Goal: Communication & Community: Participate in discussion

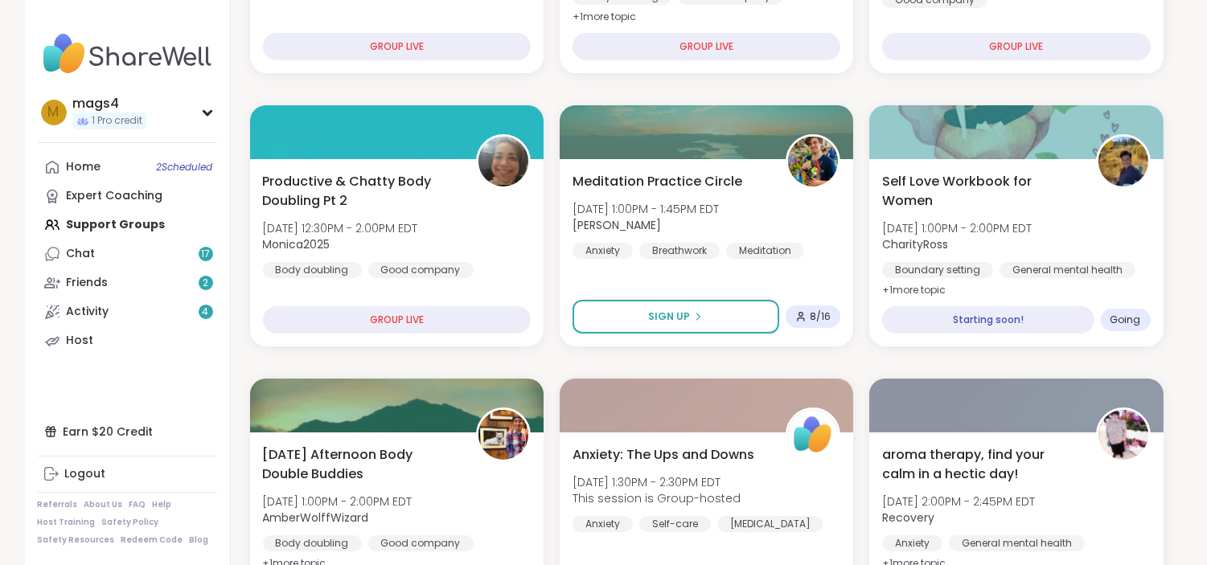
scroll to position [453, 0]
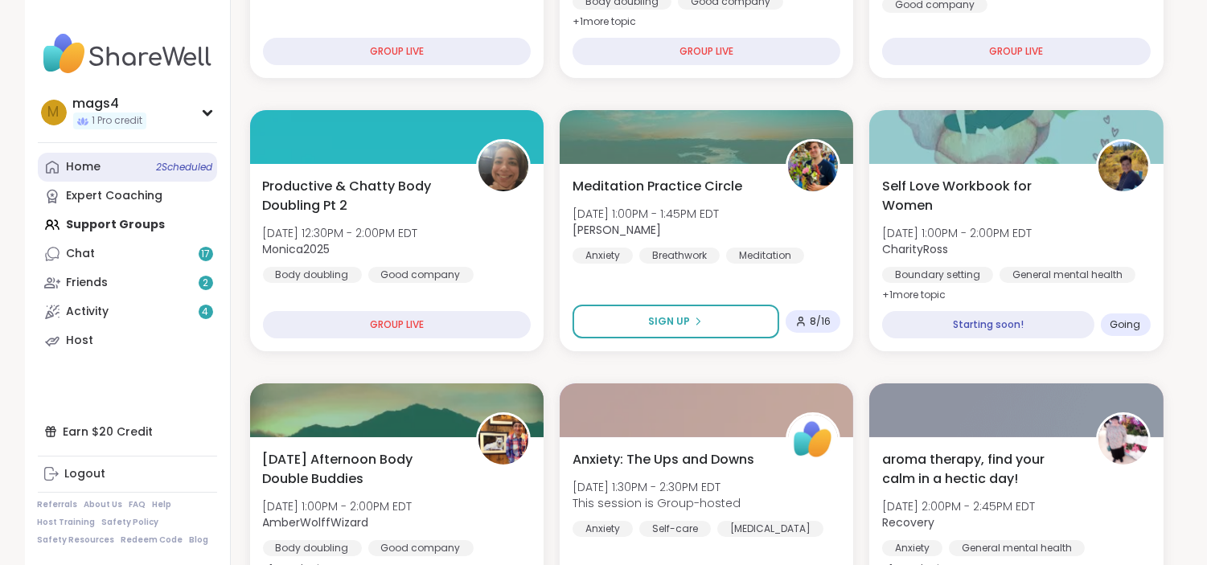
click at [179, 166] on span "2 Scheduled" at bounding box center [185, 167] width 56 height 13
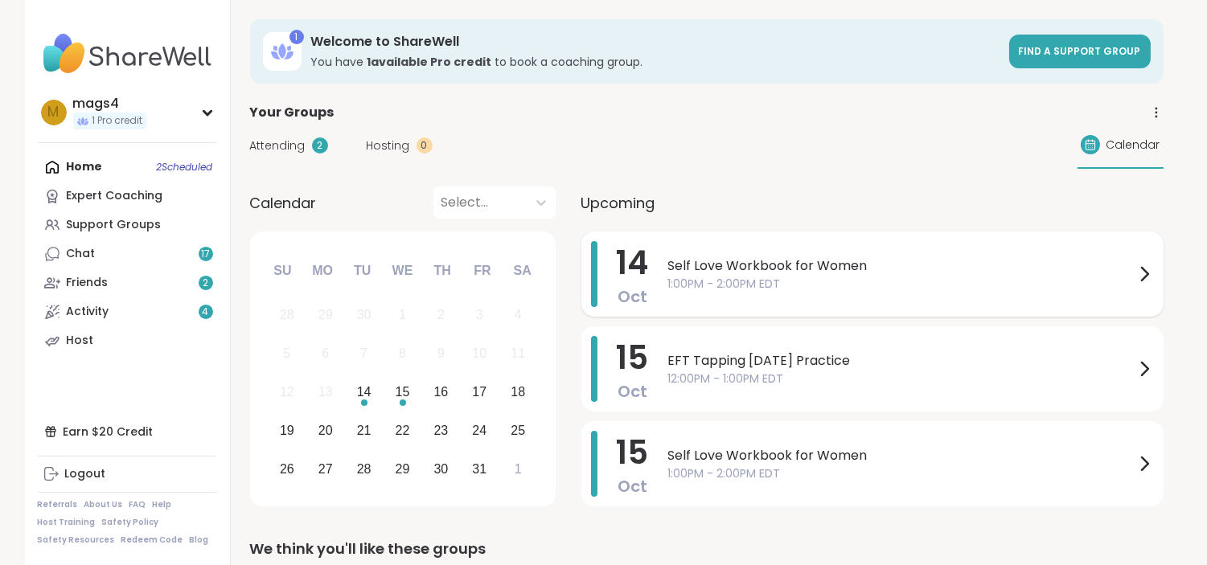
click at [815, 256] on span "Self Love Workbook for Women" at bounding box center [901, 265] width 466 height 19
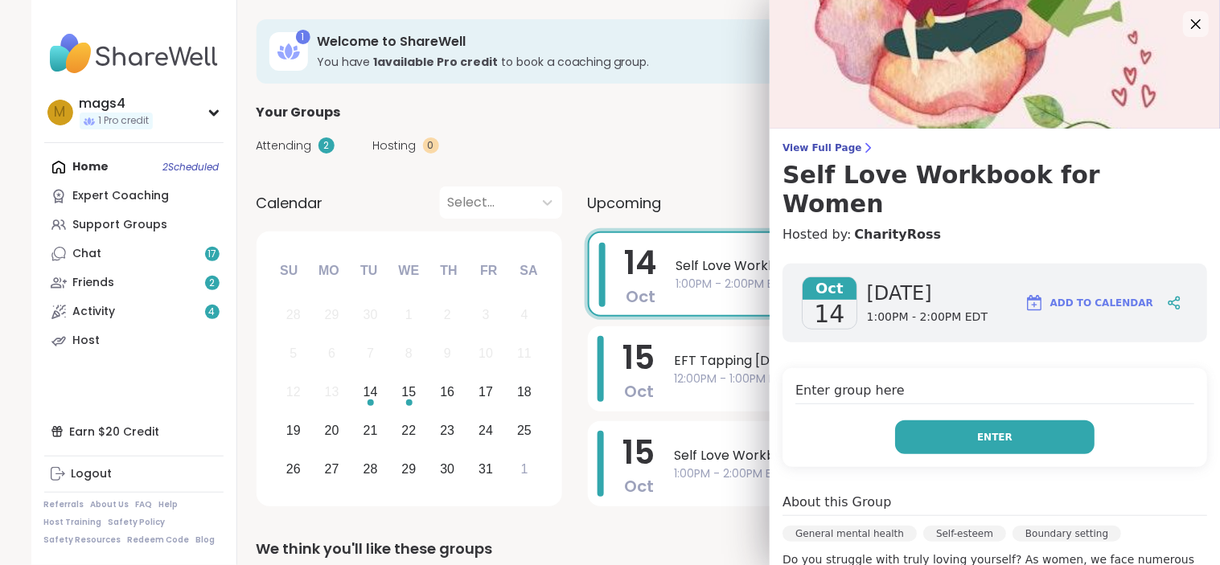
click at [991, 421] on button "Enter" at bounding box center [994, 438] width 199 height 34
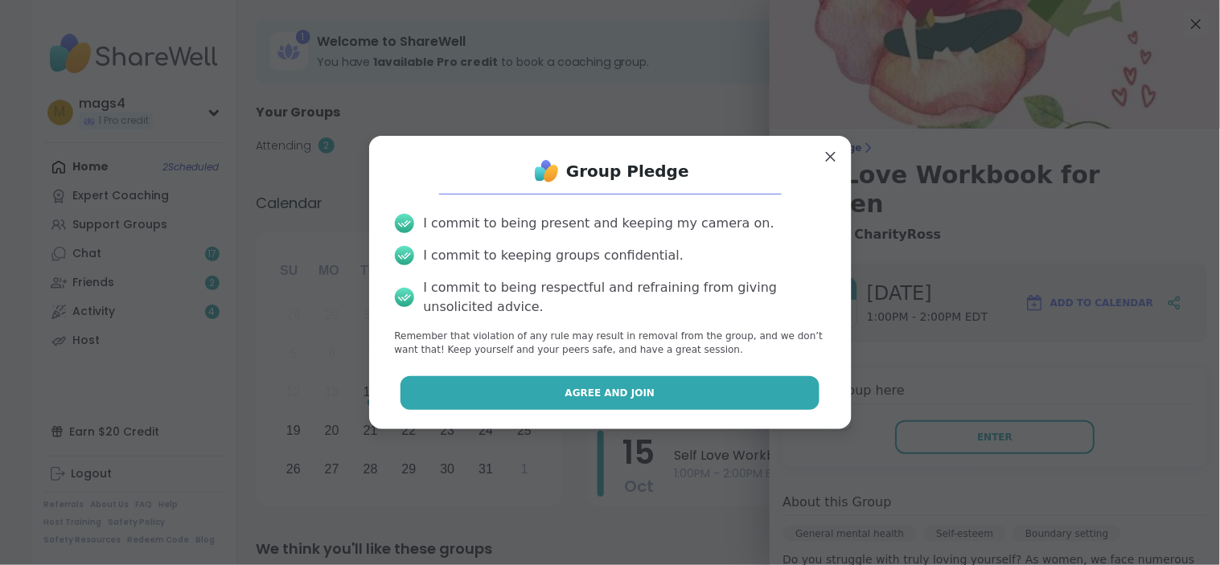
click at [604, 379] on button "Agree and Join" at bounding box center [609, 393] width 419 height 34
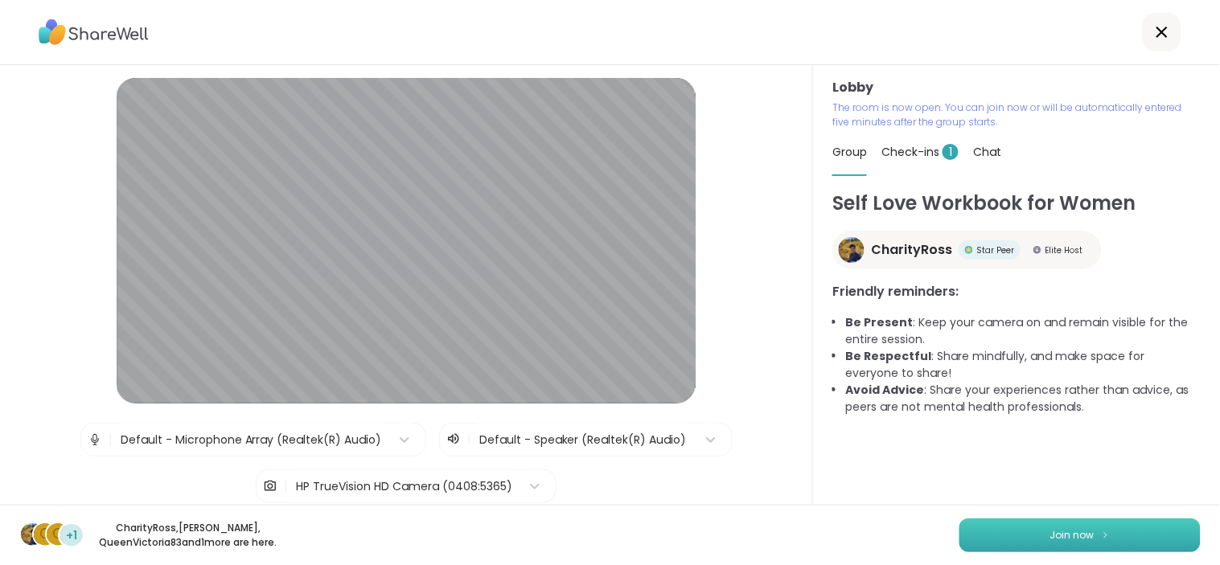
click at [1094, 541] on button "Join now" at bounding box center [1079, 536] width 241 height 34
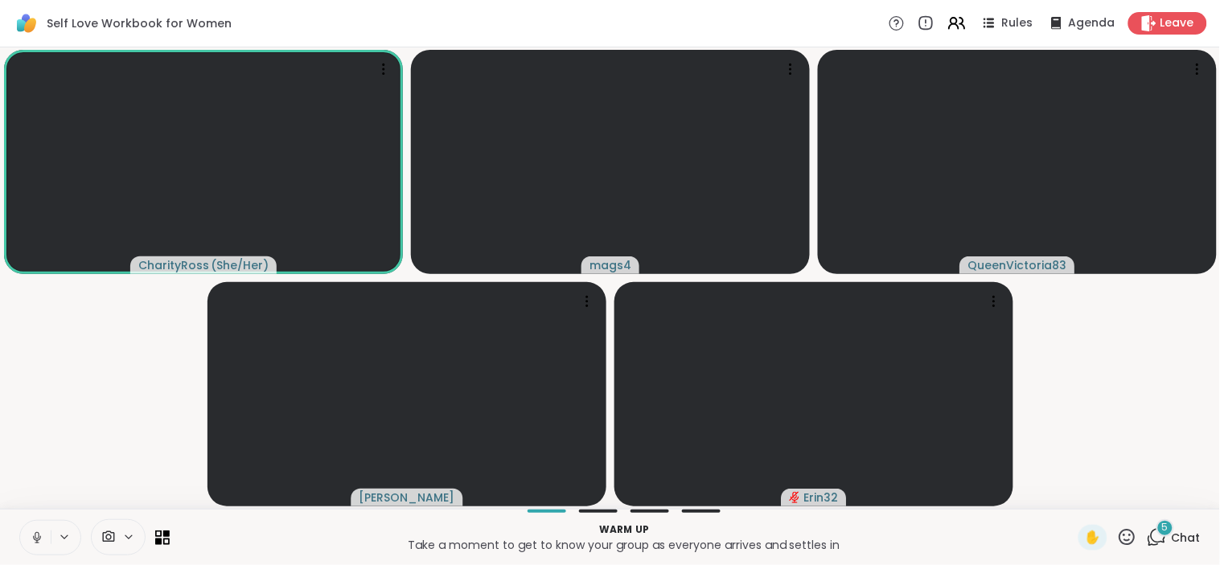
click at [36, 540] on icon at bounding box center [37, 538] width 14 height 14
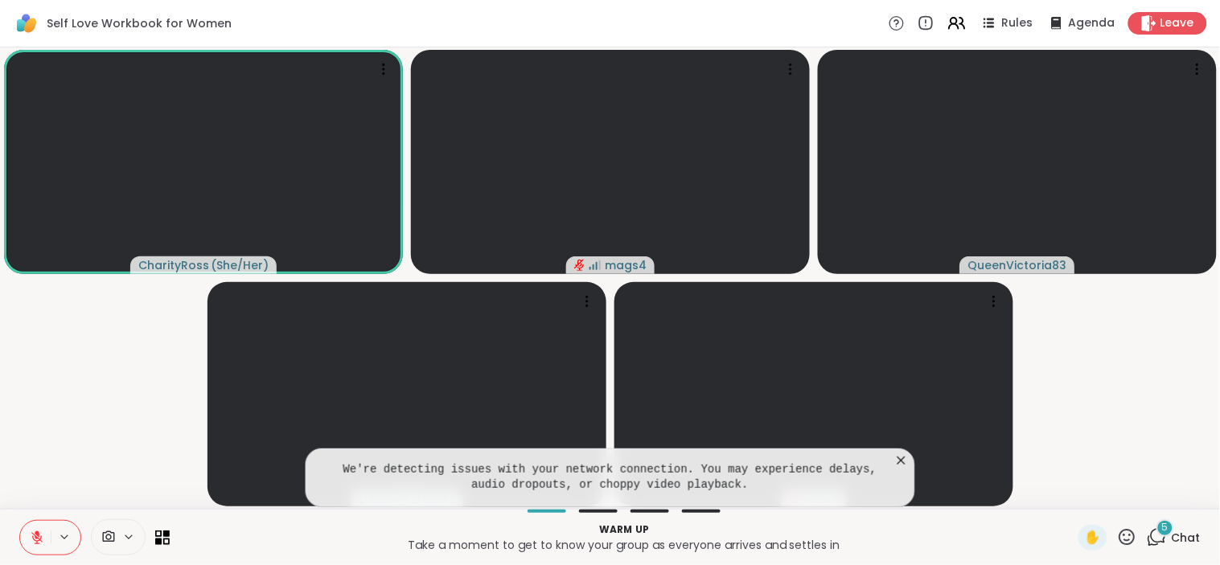
click at [902, 460] on icon at bounding box center [901, 461] width 8 height 8
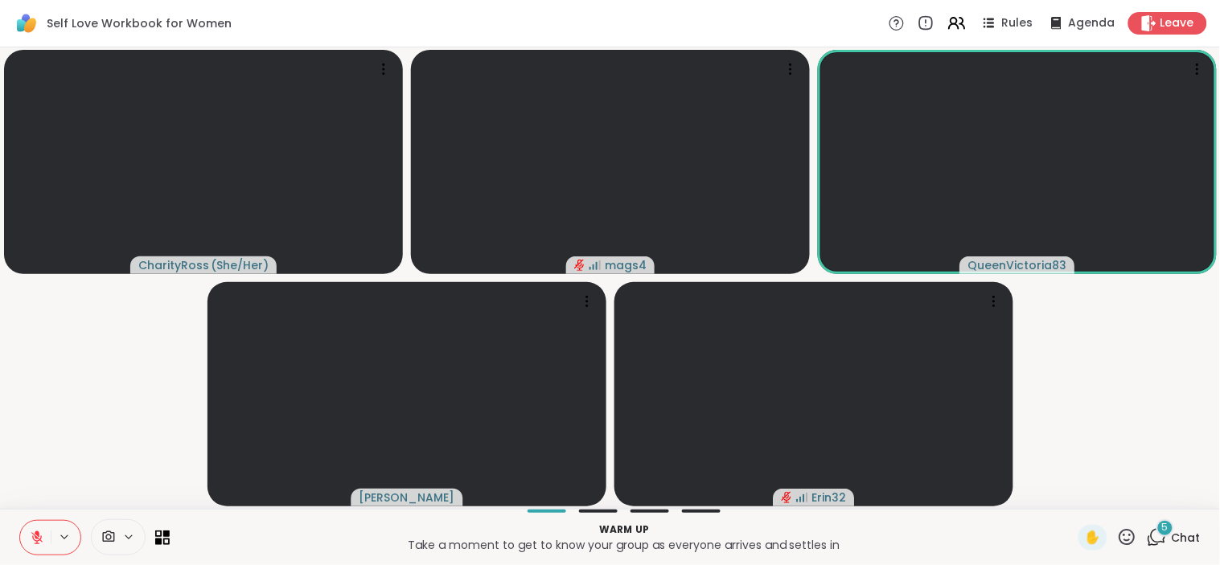
click at [41, 380] on video-player-container "CharityRoss ( She/Her ) mags4 QueenVictoria83 [PERSON_NAME] Erin32" at bounding box center [610, 278] width 1200 height 449
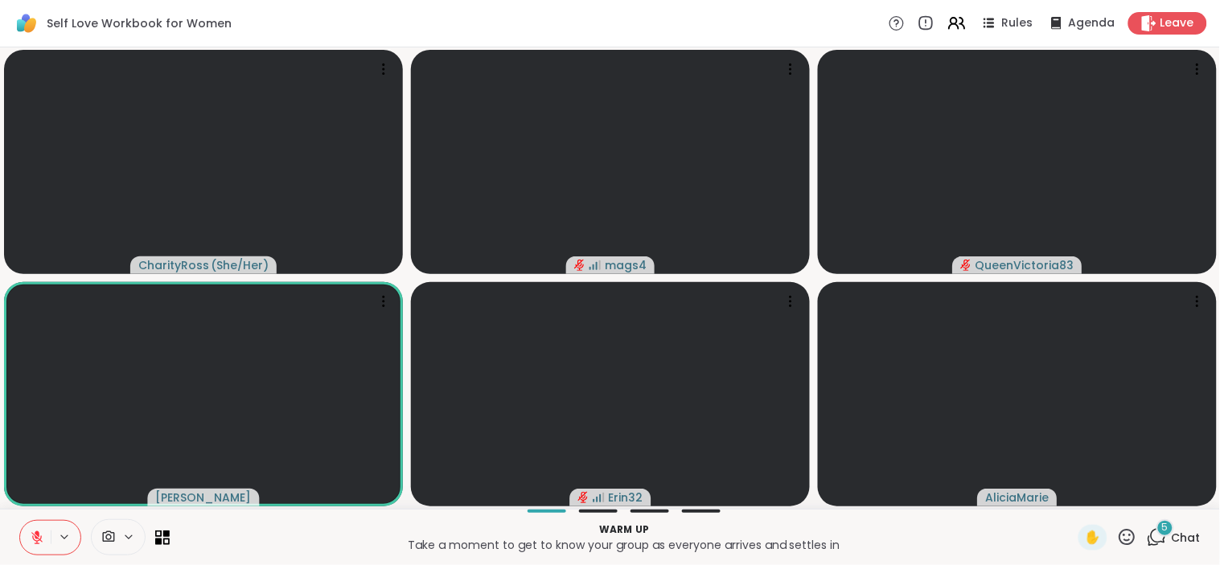
click at [1117, 540] on icon at bounding box center [1127, 537] width 20 height 20
click at [1072, 503] on span "❤️" at bounding box center [1080, 495] width 16 height 19
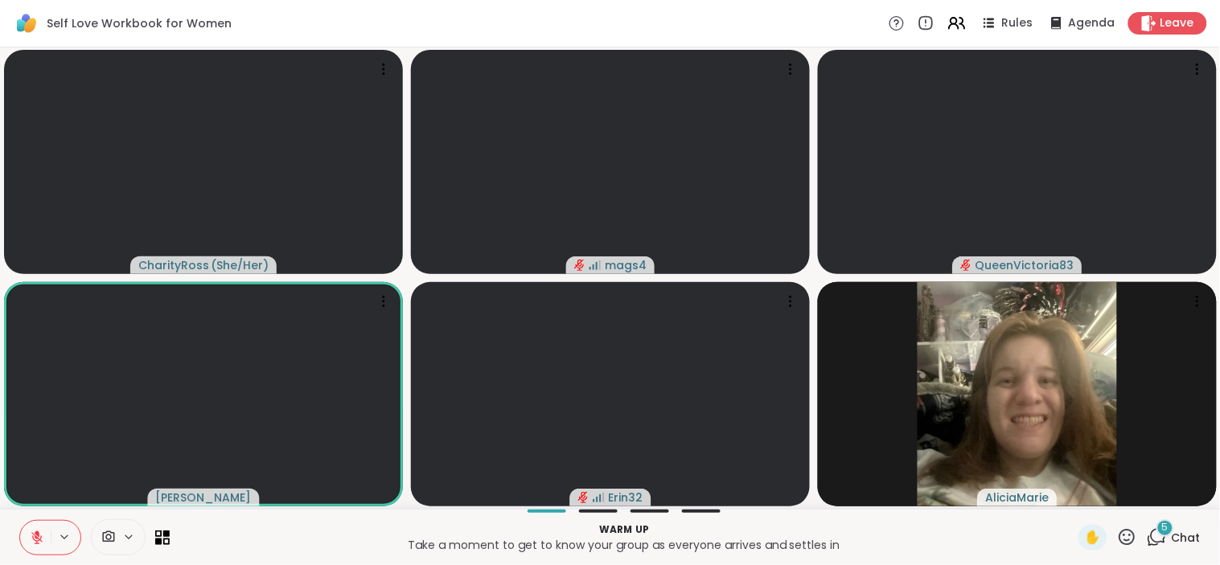
click at [1117, 535] on icon at bounding box center [1127, 537] width 20 height 20
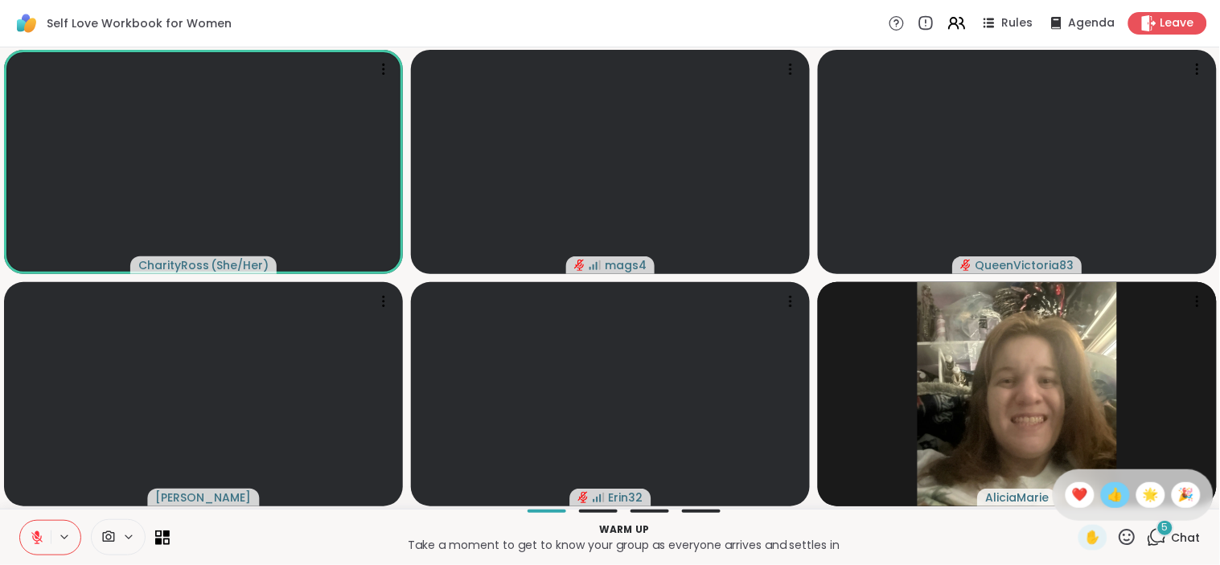
click at [1107, 498] on span "👍" at bounding box center [1115, 495] width 16 height 19
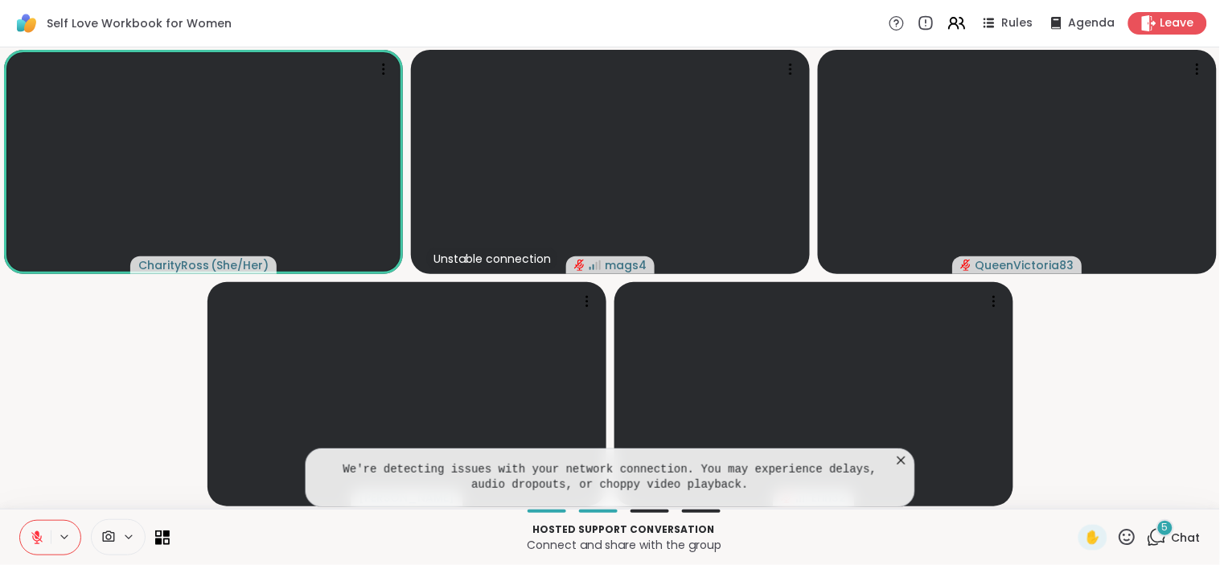
click at [897, 461] on icon at bounding box center [901, 461] width 16 height 16
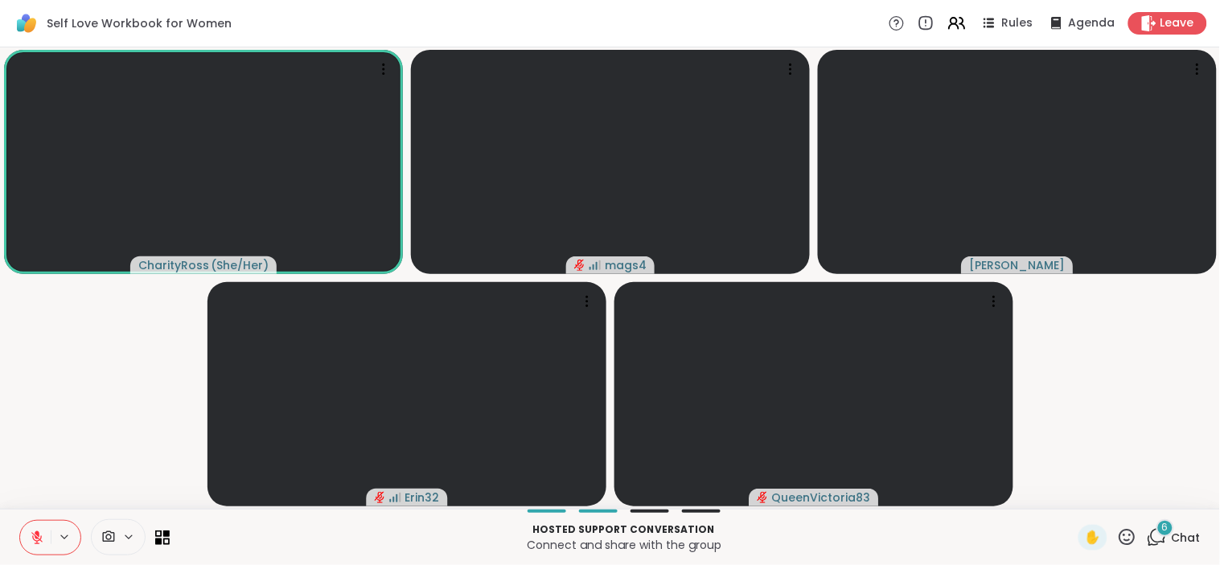
click at [33, 531] on icon at bounding box center [37, 538] width 14 height 14
click at [43, 535] on icon at bounding box center [37, 538] width 14 height 14
click at [1154, 540] on icon at bounding box center [1157, 537] width 20 height 20
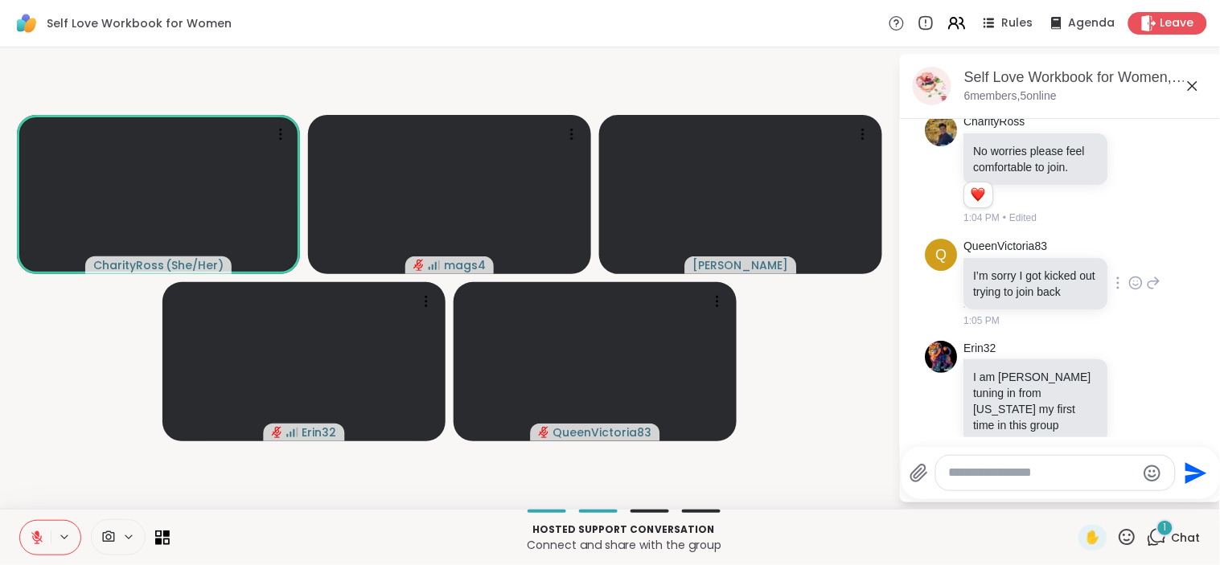
scroll to position [686, 0]
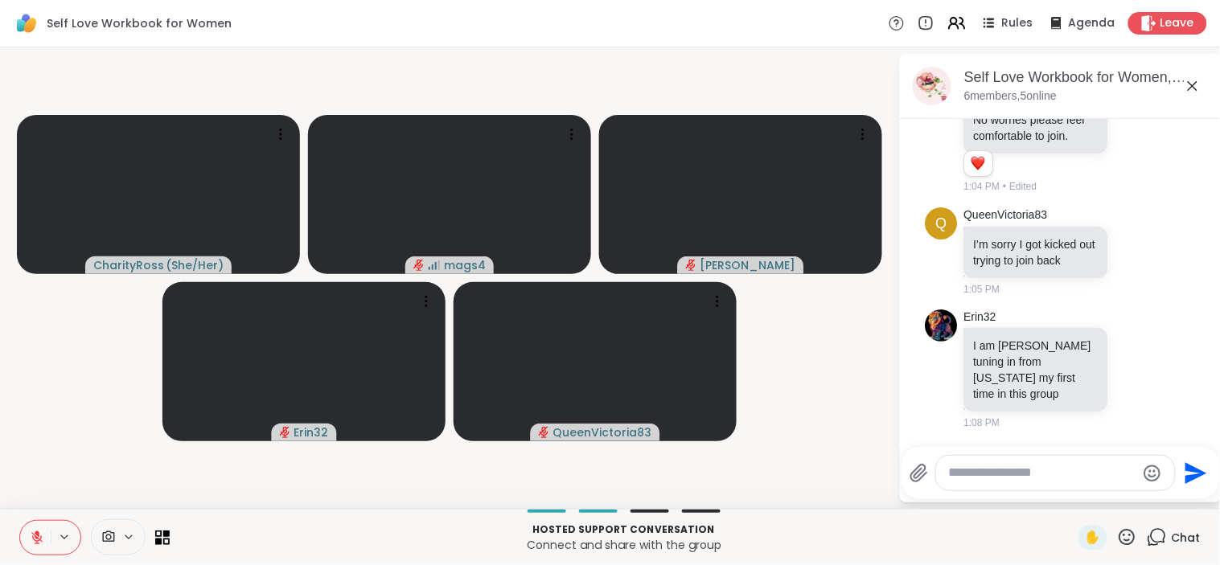
click at [39, 531] on icon at bounding box center [37, 538] width 14 height 14
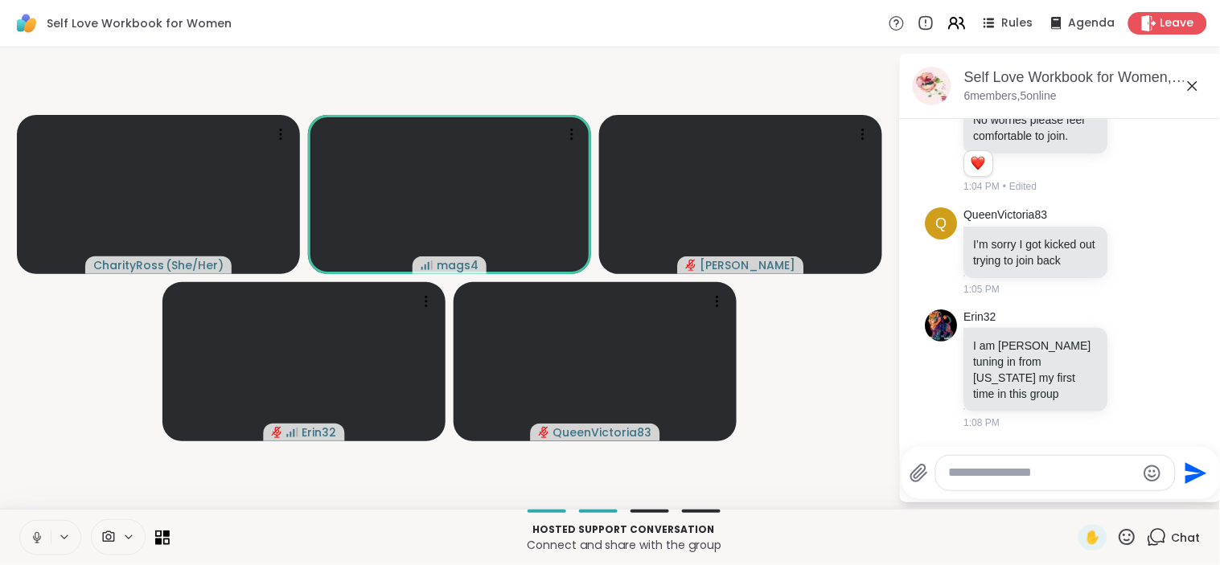
click at [32, 535] on icon at bounding box center [37, 538] width 14 height 14
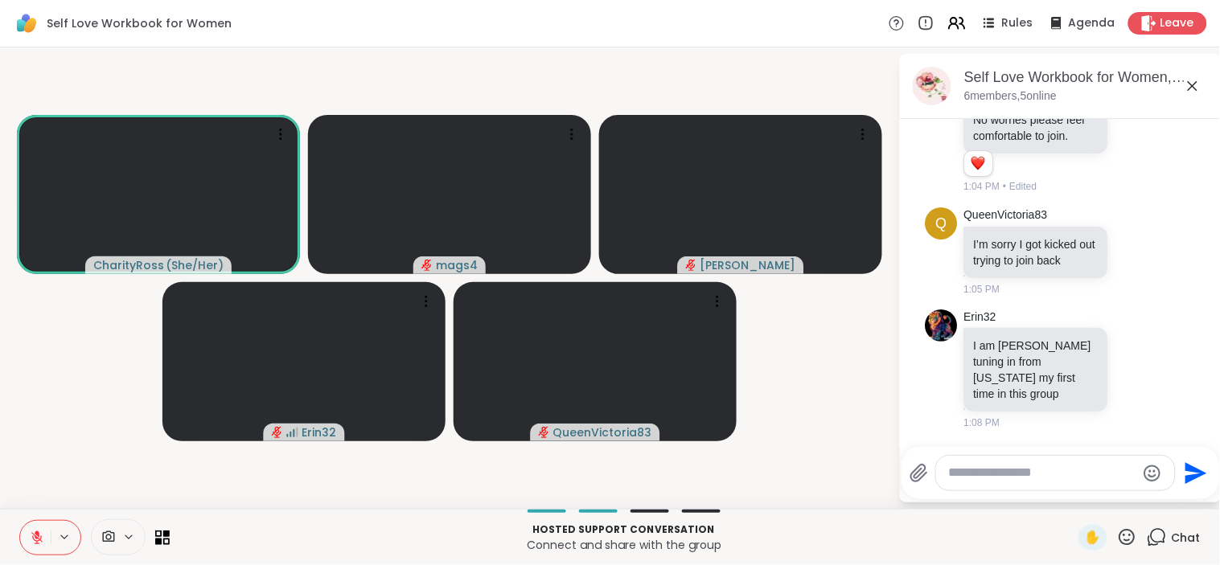
drag, startPoint x: 823, startPoint y: 498, endPoint x: 845, endPoint y: 498, distance: 22.5
click at [845, 498] on video-player-container "CharityRoss ( She/Her ) mags4 [PERSON_NAME] Erin32 QueenVictoria83" at bounding box center [449, 278] width 879 height 449
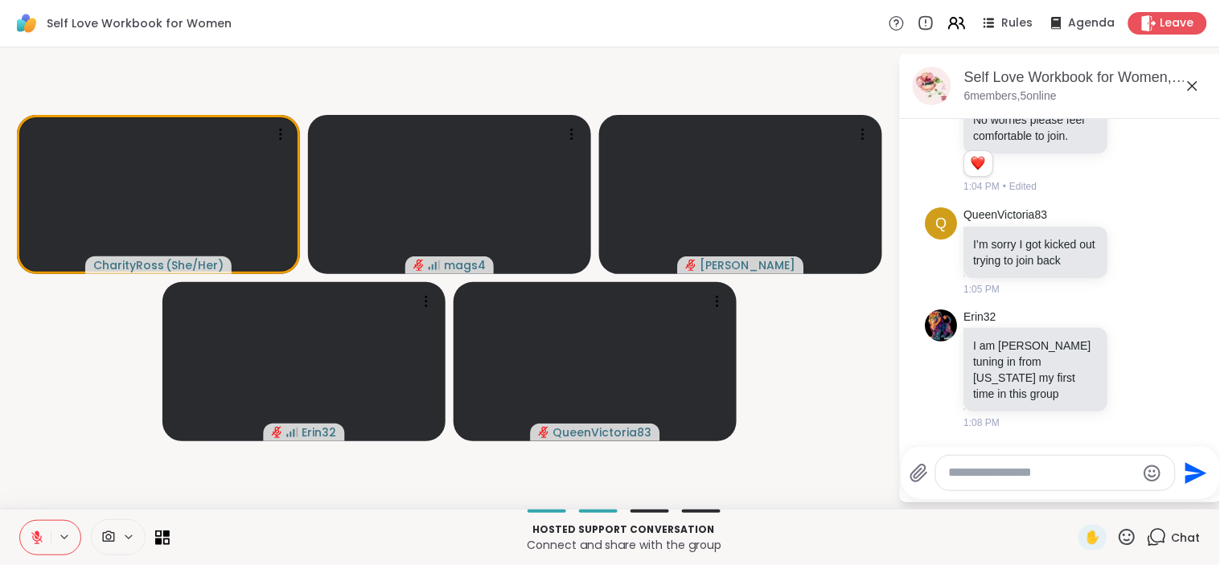
click at [429, 478] on video-player-container "CharityRoss ( She/Her ) mags4 [PERSON_NAME] Erin32 QueenVictoria83" at bounding box center [449, 278] width 879 height 449
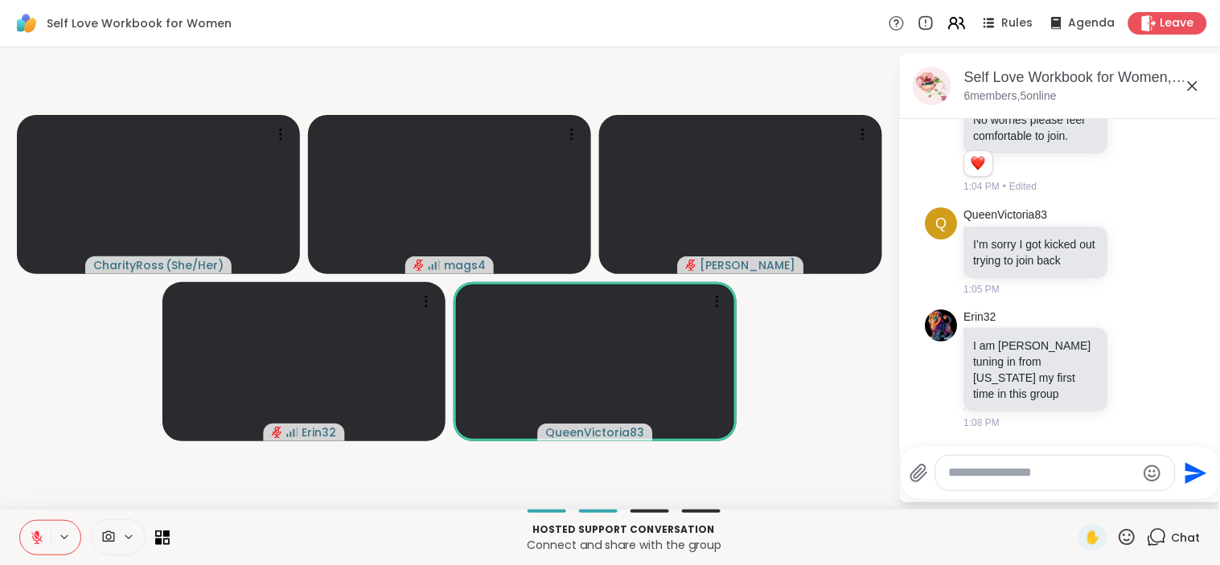
click at [1117, 534] on icon at bounding box center [1127, 537] width 20 height 20
click at [1065, 492] on div "❤️" at bounding box center [1079, 495] width 29 height 26
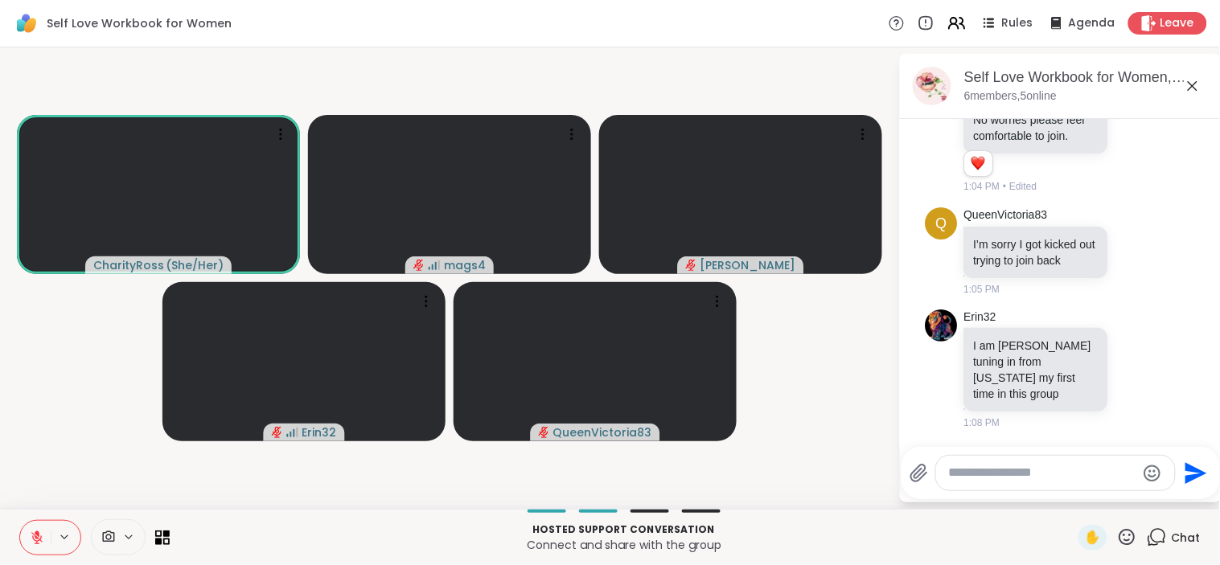
click at [32, 544] on icon at bounding box center [37, 538] width 14 height 14
click at [36, 534] on icon at bounding box center [37, 538] width 14 height 14
click at [1119, 529] on icon at bounding box center [1127, 537] width 20 height 20
click at [1072, 498] on span "❤️" at bounding box center [1080, 495] width 16 height 19
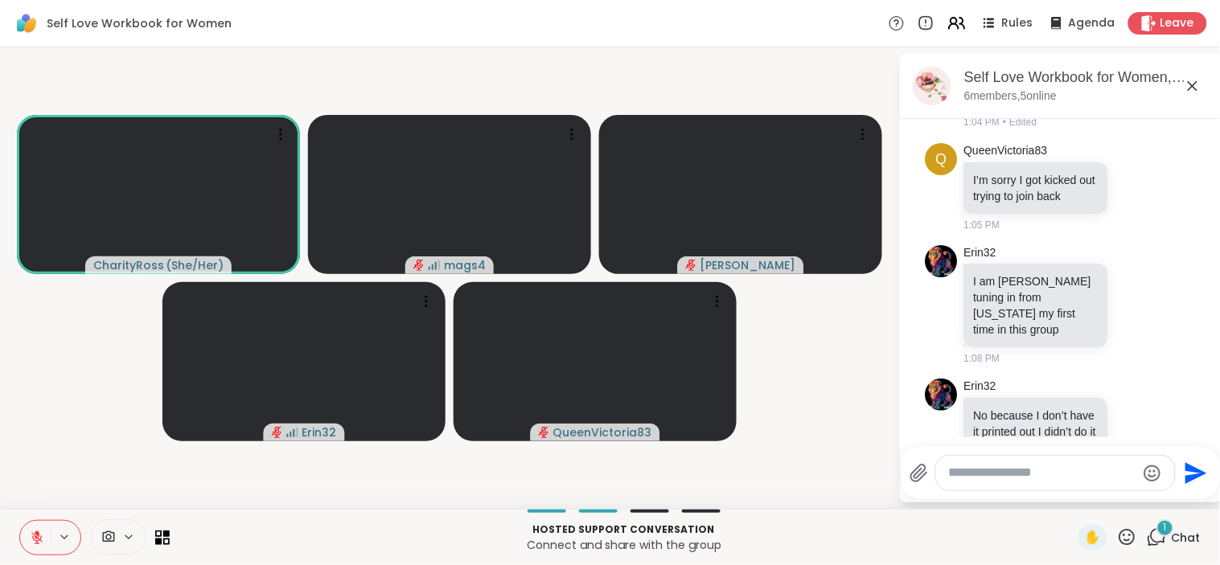
scroll to position [805, 0]
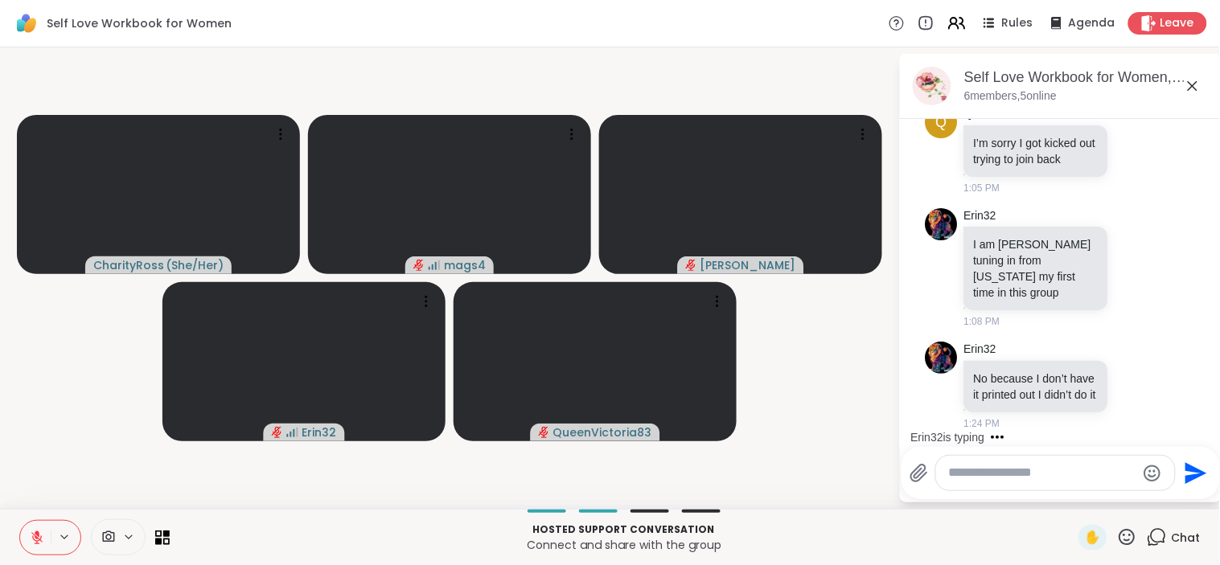
click at [1119, 544] on icon at bounding box center [1127, 537] width 16 height 16
click at [1072, 503] on span "❤️" at bounding box center [1080, 495] width 16 height 19
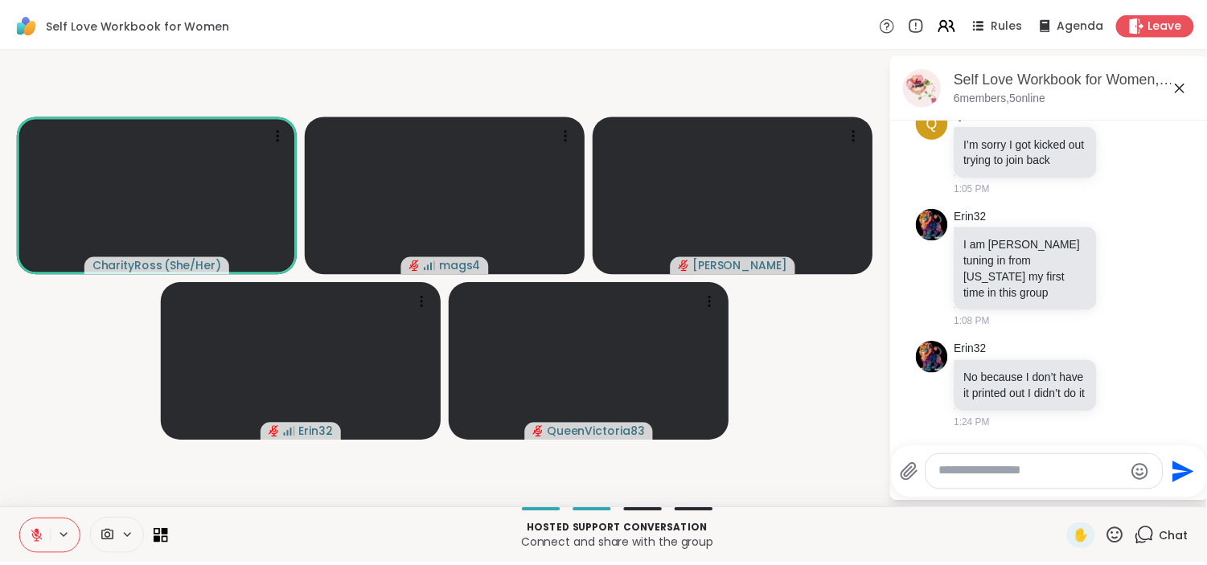
scroll to position [922, 0]
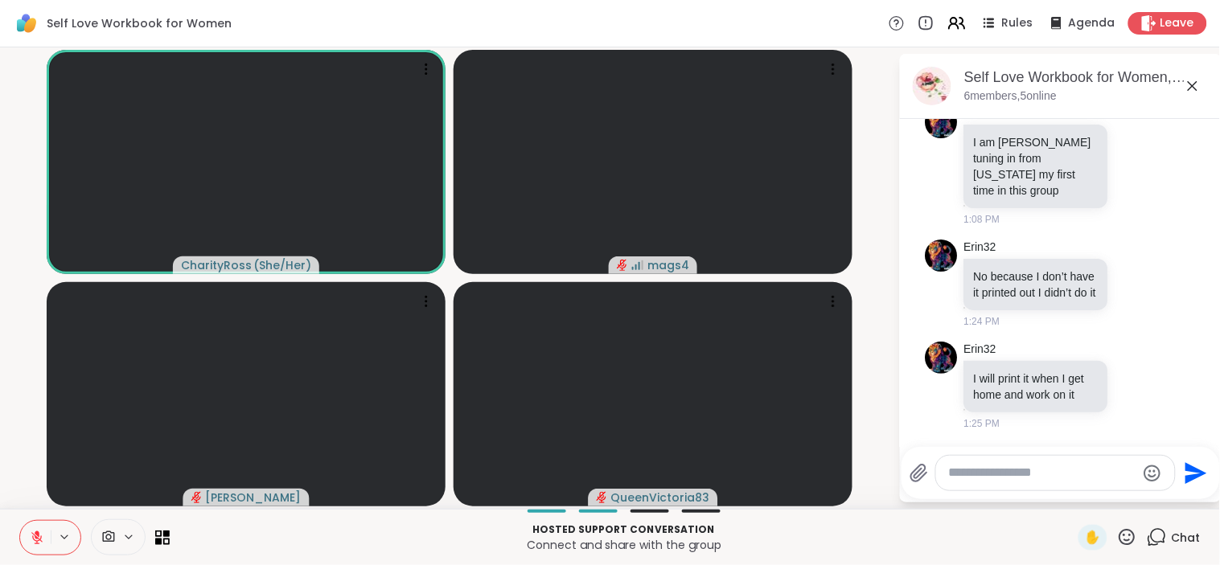
click at [638, 40] on div "Self Love Workbook for Women Rules Agenda Leave" at bounding box center [610, 23] width 1220 height 47
click at [38, 536] on icon at bounding box center [37, 534] width 5 height 6
click at [39, 531] on icon at bounding box center [37, 538] width 14 height 14
click at [1118, 534] on icon at bounding box center [1127, 537] width 20 height 20
click at [1065, 489] on div "❤️" at bounding box center [1079, 495] width 29 height 26
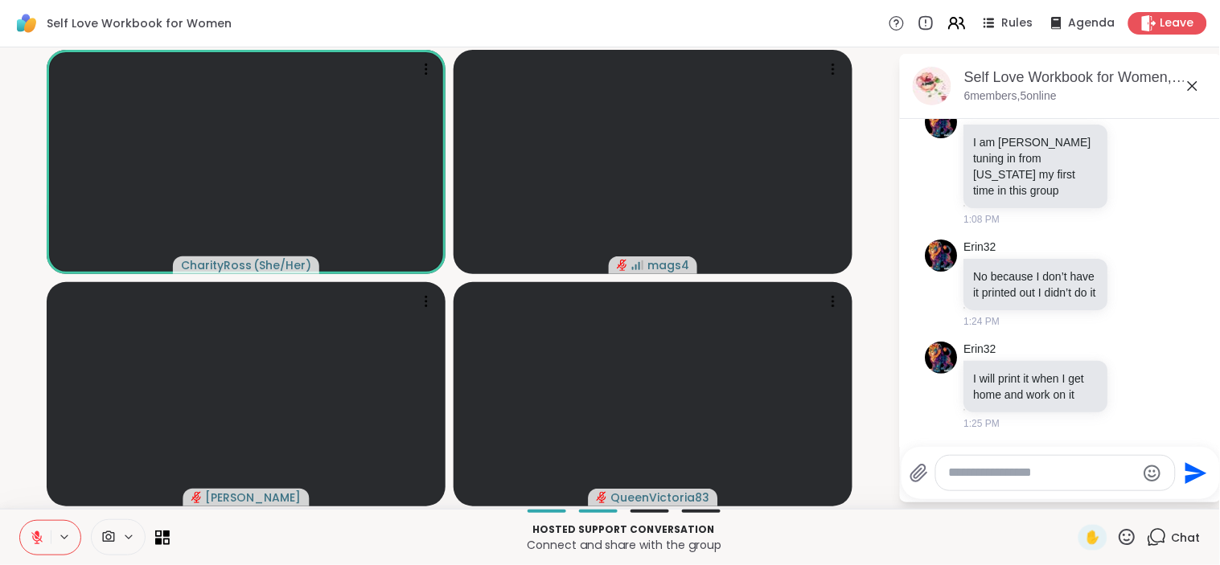
click at [407, 523] on p "Hosted support conversation" at bounding box center [623, 530] width 889 height 14
click at [1119, 540] on icon at bounding box center [1127, 537] width 16 height 16
click at [1072, 498] on span "❤️" at bounding box center [1080, 495] width 16 height 19
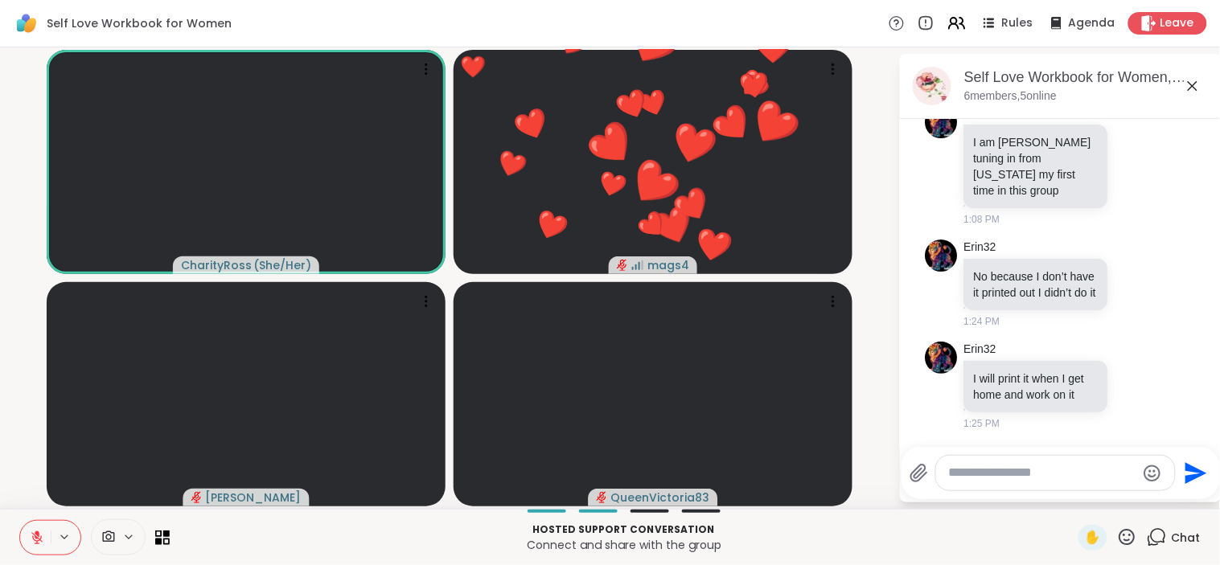
click at [32, 536] on icon at bounding box center [37, 538] width 14 height 14
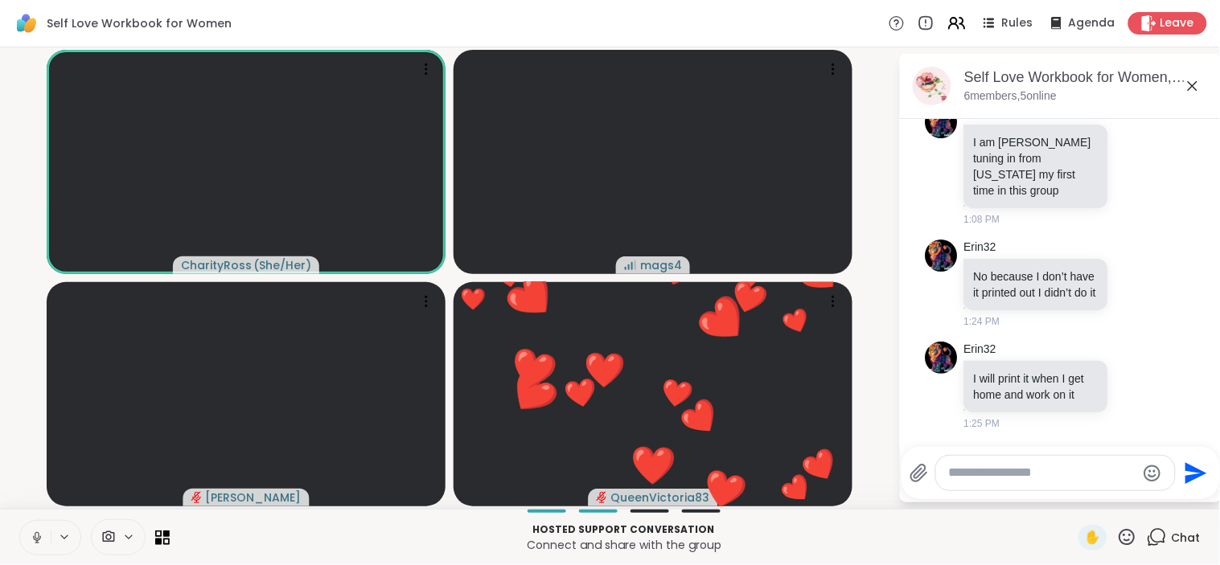
click at [35, 541] on icon at bounding box center [37, 538] width 14 height 14
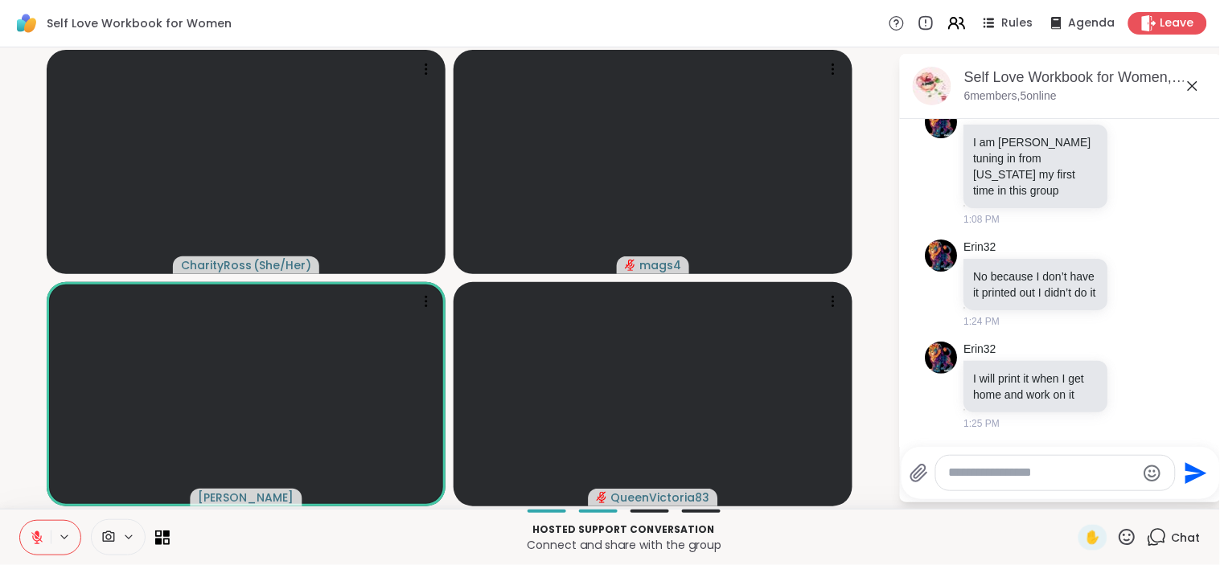
click at [1117, 536] on icon at bounding box center [1127, 537] width 20 height 20
click at [1072, 493] on span "❤️" at bounding box center [1080, 495] width 16 height 19
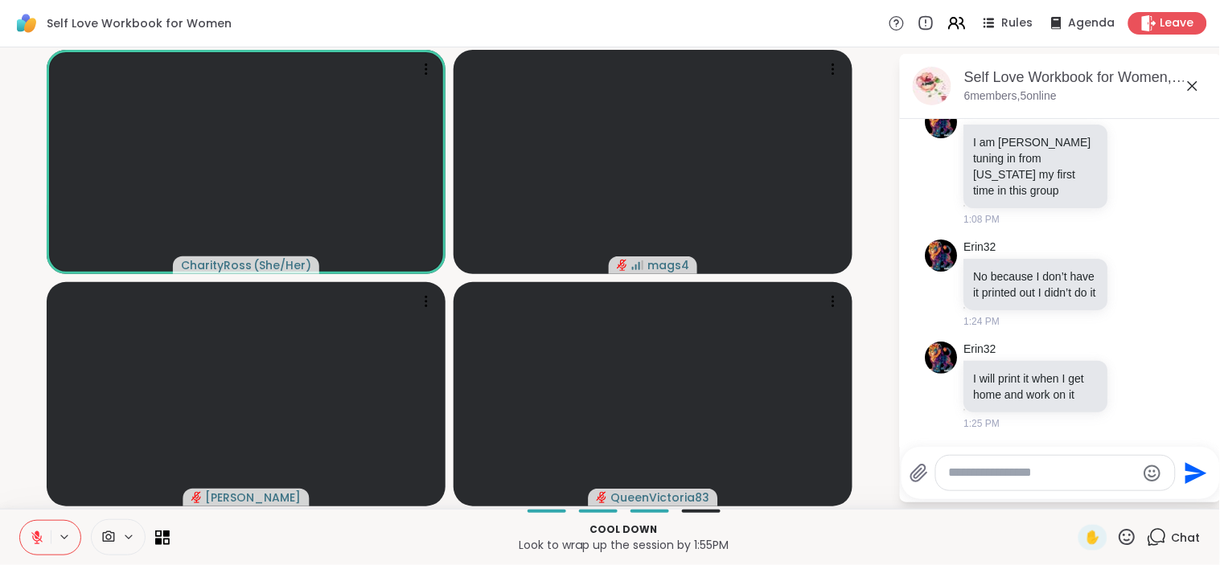
click at [38, 537] on icon at bounding box center [37, 538] width 14 height 14
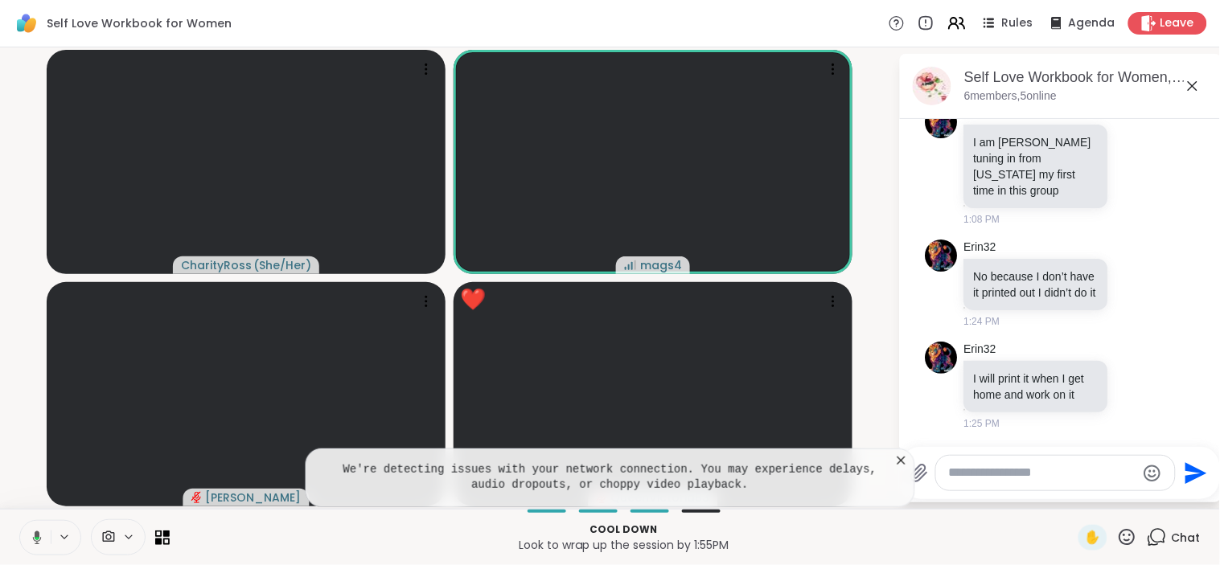
click at [32, 540] on icon at bounding box center [34, 538] width 14 height 14
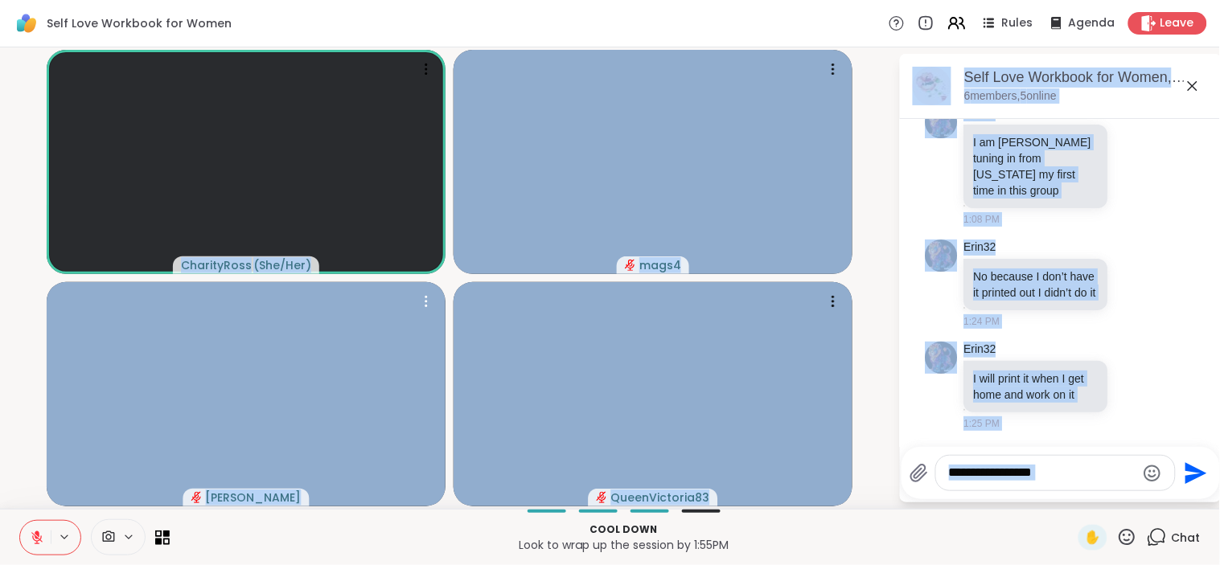
drag, startPoint x: 27, startPoint y: 470, endPoint x: 432, endPoint y: 516, distance: 407.0
click at [432, 516] on div "Self Love Workbook for Women Rules Agenda Leave CharityRoss ( She/Her ) mags4 […" at bounding box center [610, 282] width 1220 height 565
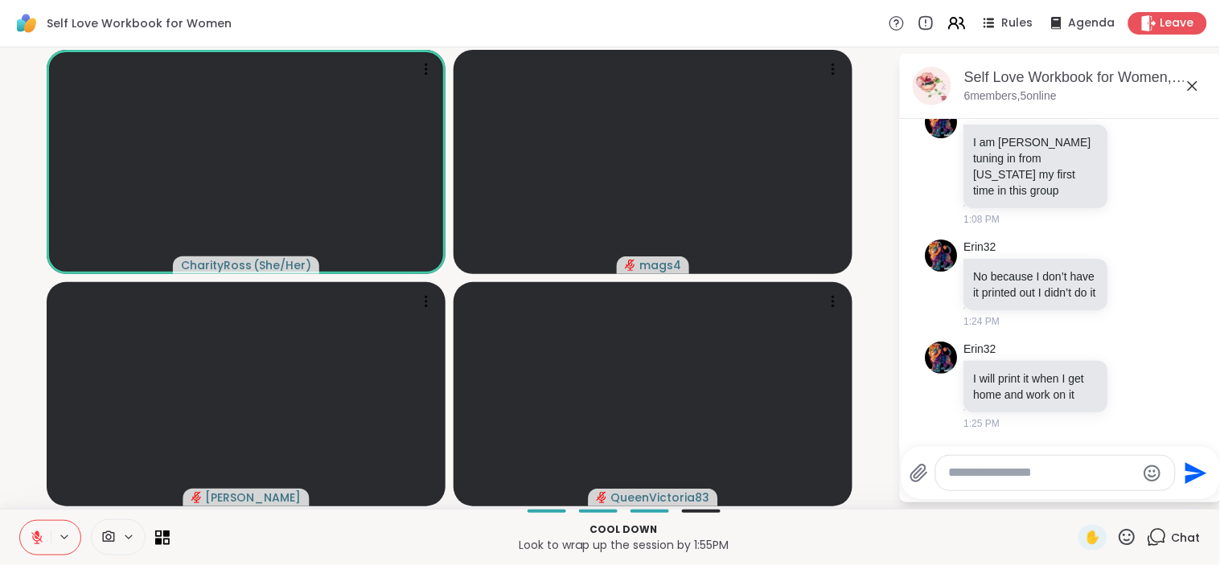
click at [761, 544] on p "Look to wrap up the session by 1:55PM" at bounding box center [623, 545] width 889 height 16
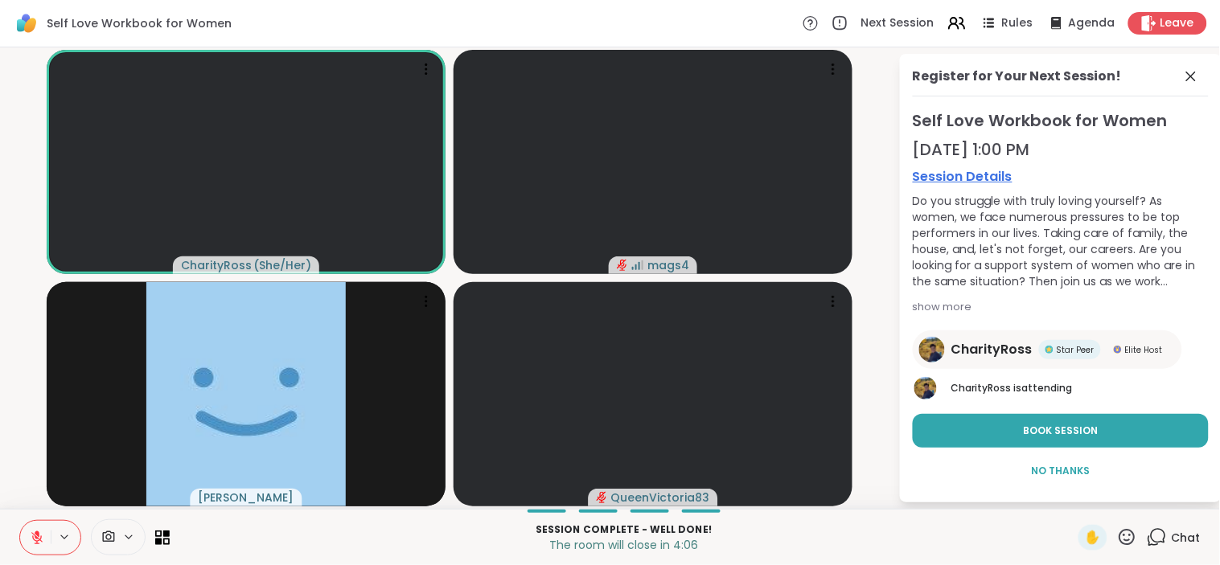
click at [38, 535] on icon at bounding box center [37, 534] width 5 height 6
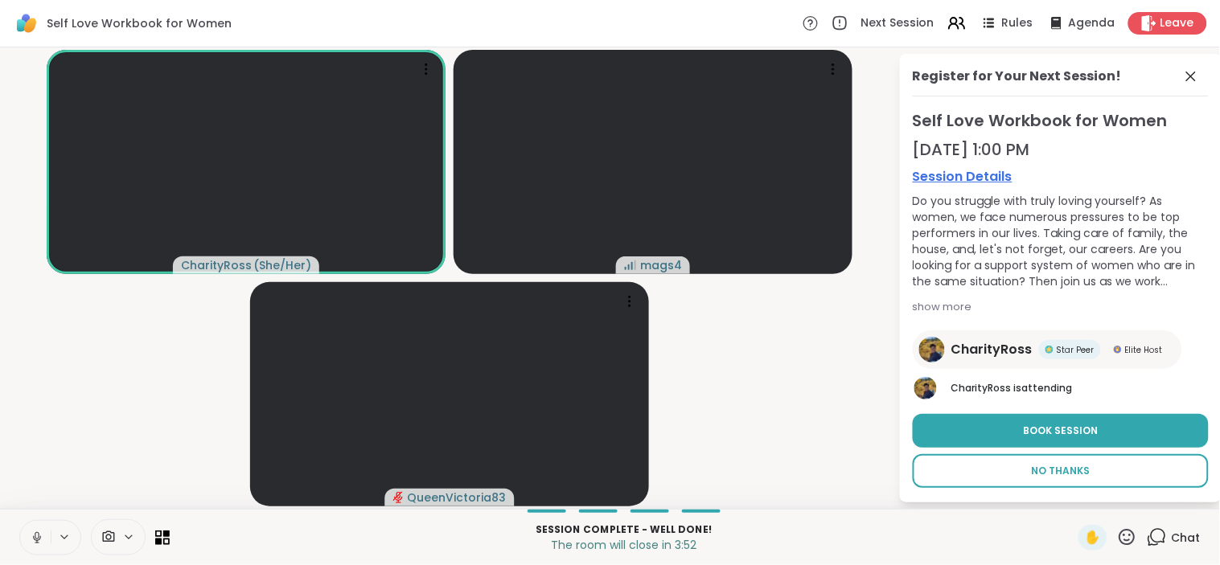
click at [1056, 478] on button "No Thanks" at bounding box center [1061, 471] width 296 height 34
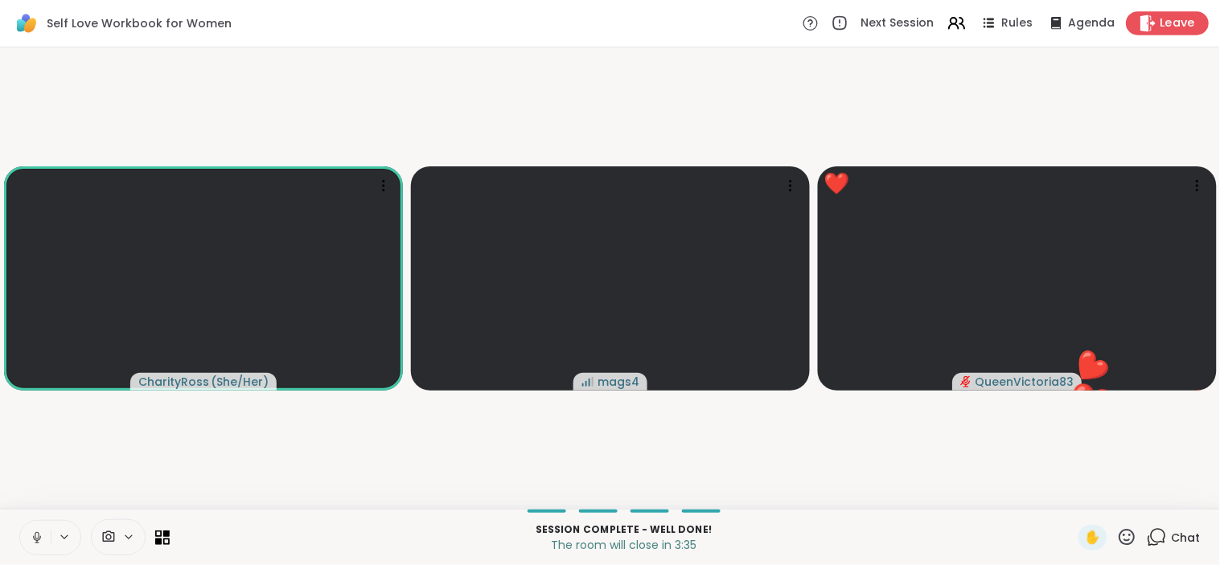
click at [1171, 11] on div "Leave" at bounding box center [1167, 22] width 83 height 23
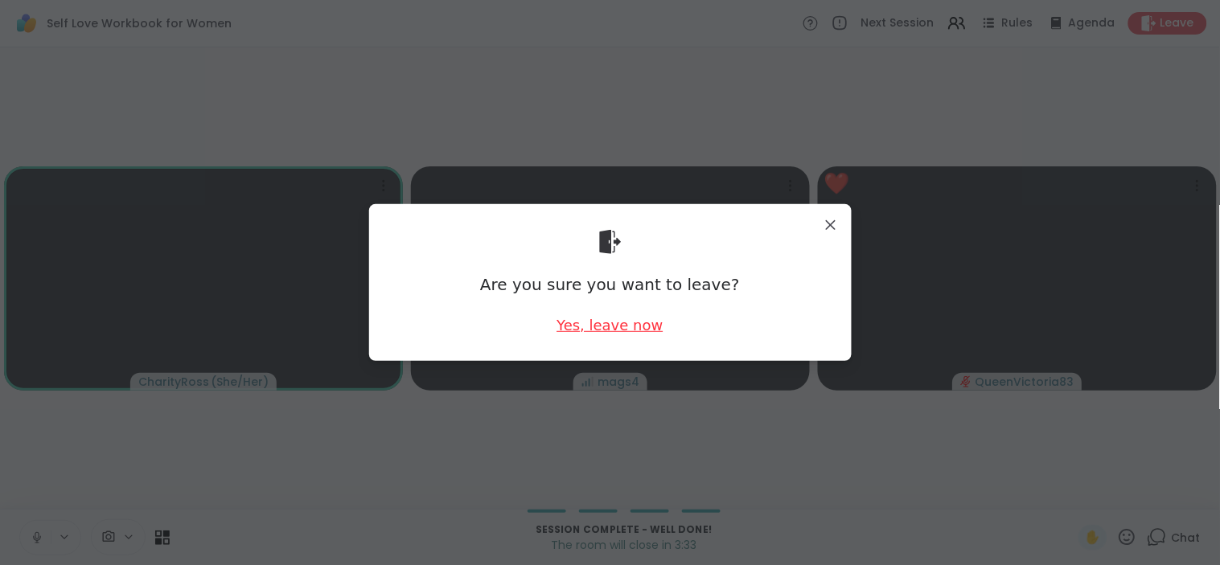
click at [612, 318] on div "Yes, leave now" at bounding box center [609, 325] width 106 height 20
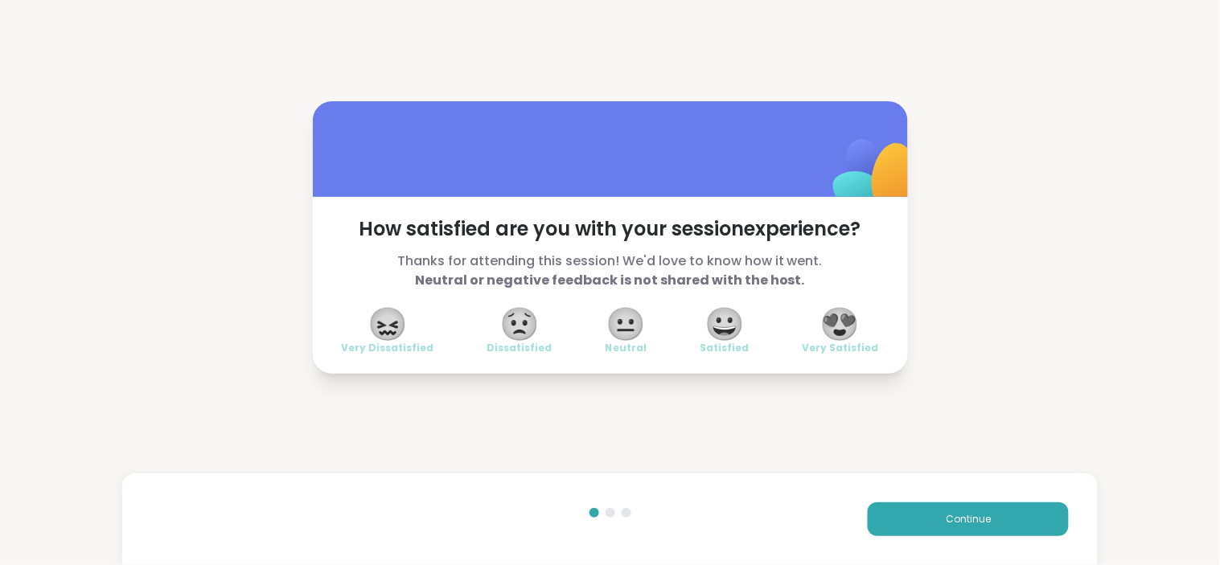
click at [836, 330] on span "😍" at bounding box center [840, 324] width 40 height 29
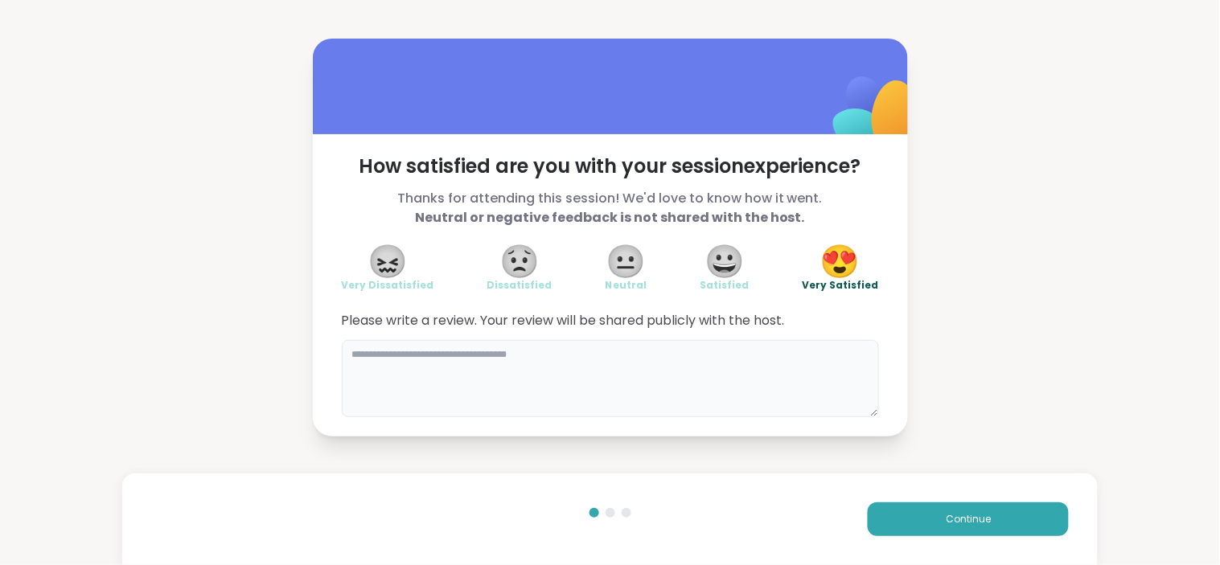
drag, startPoint x: 744, startPoint y: 392, endPoint x: 640, endPoint y: 354, distance: 110.4
click at [640, 354] on textarea at bounding box center [610, 378] width 537 height 77
type textarea "**********"
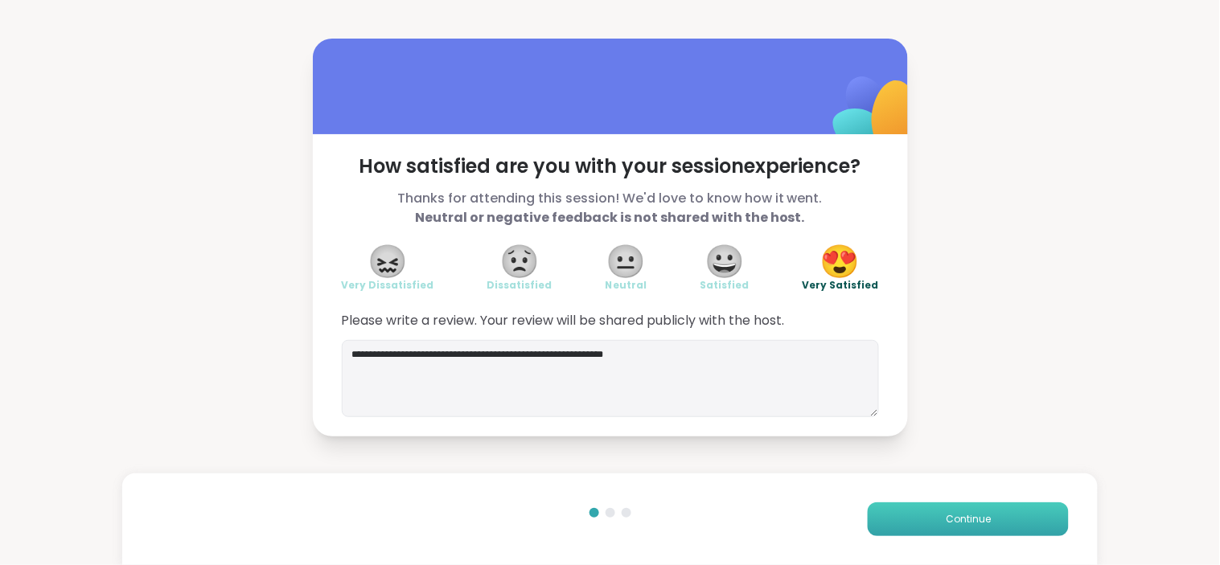
click at [929, 531] on button "Continue" at bounding box center [968, 520] width 201 height 34
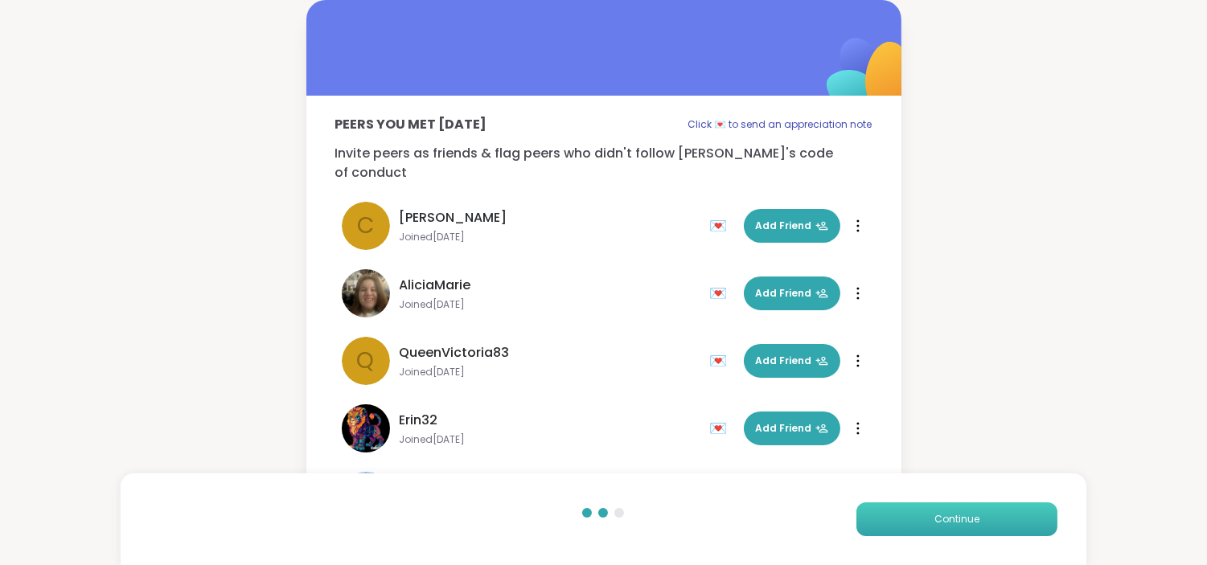
click at [977, 524] on span "Continue" at bounding box center [956, 519] width 45 height 14
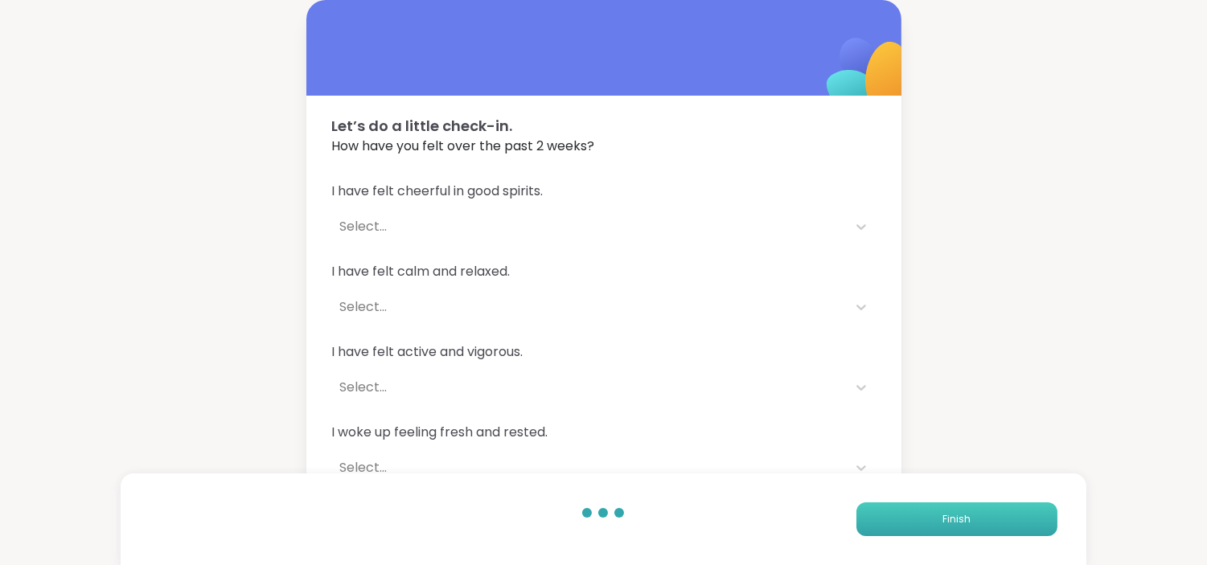
click at [958, 523] on span "Finish" at bounding box center [956, 519] width 28 height 14
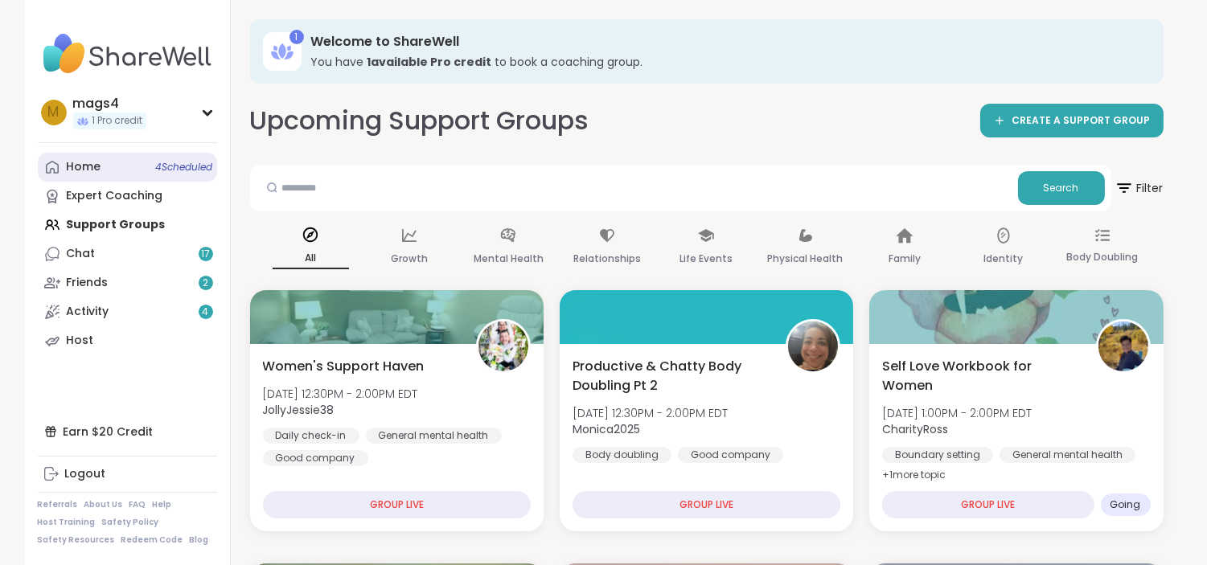
click at [101, 171] on link "Home 4 Scheduled" at bounding box center [127, 167] width 179 height 29
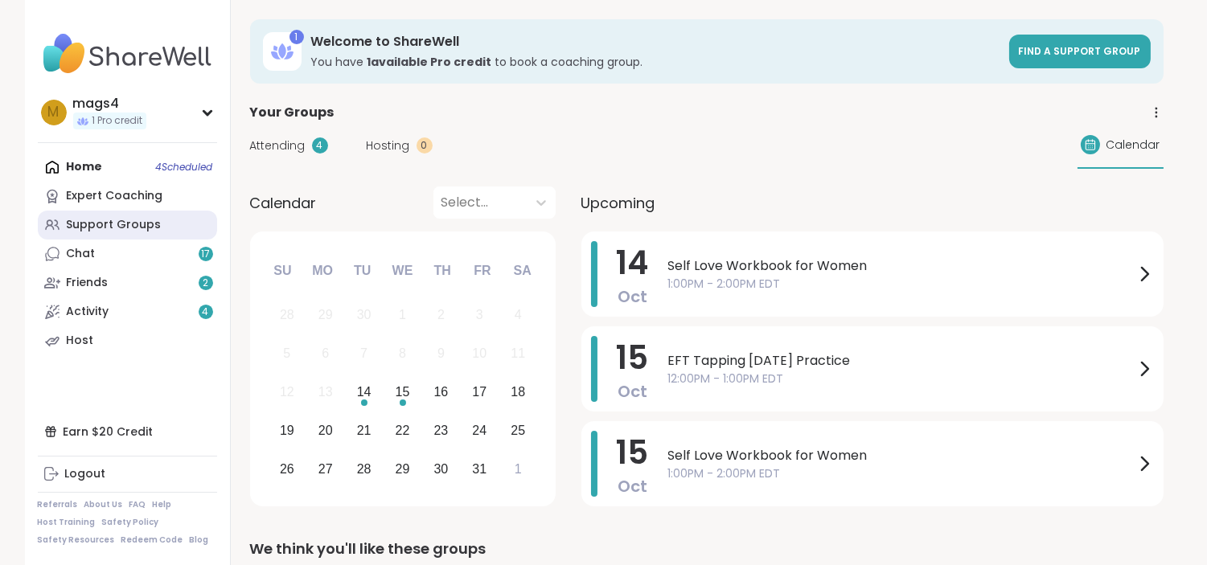
click at [121, 223] on div "Support Groups" at bounding box center [114, 225] width 95 height 16
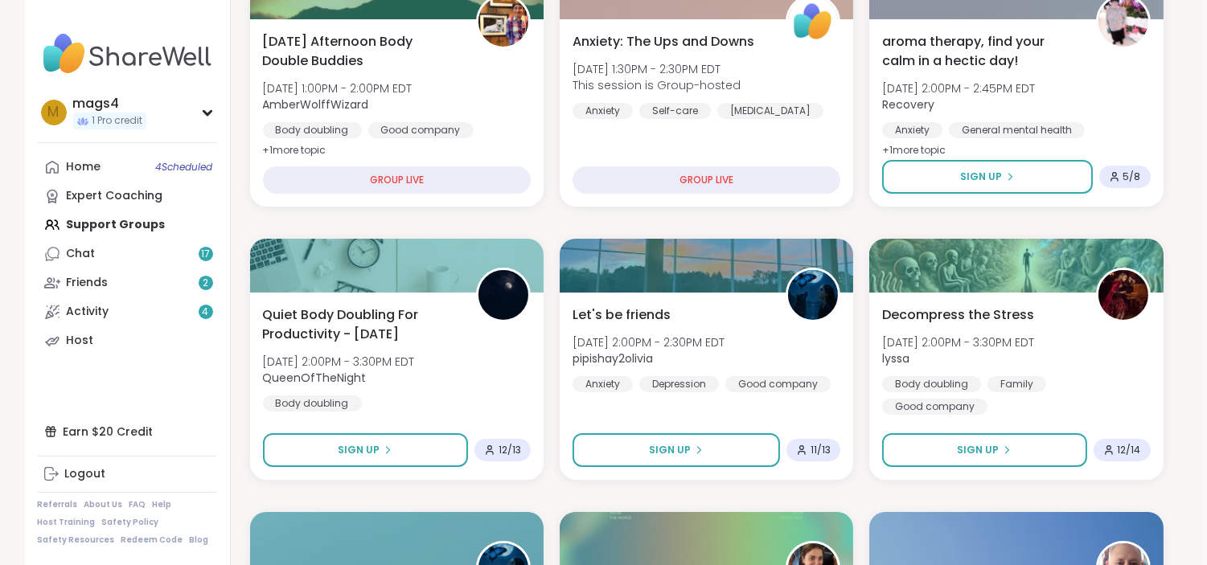
scroll to position [599, 0]
click at [724, 338] on span "[DATE] 2:00PM - 2:30PM EDT" at bounding box center [648, 342] width 152 height 16
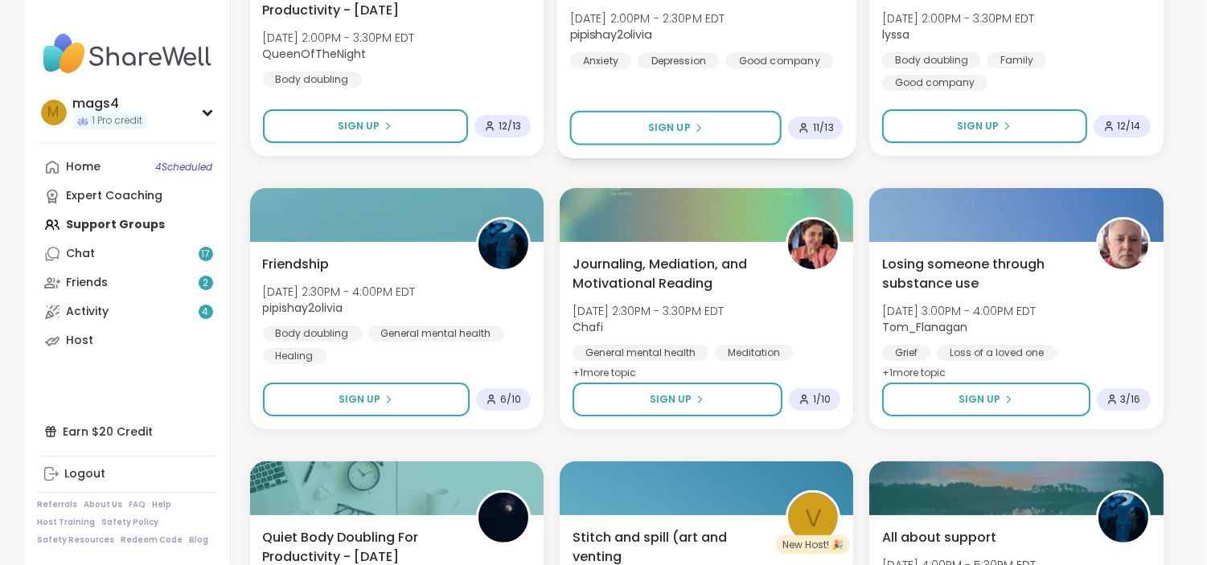
scroll to position [923, 0]
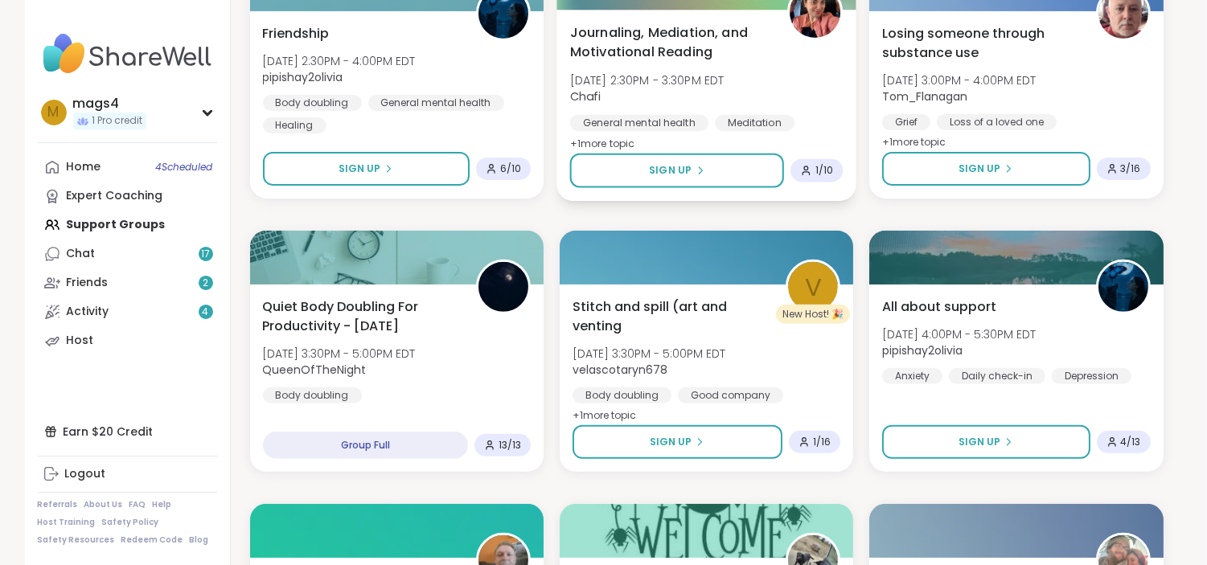
scroll to position [1154, 0]
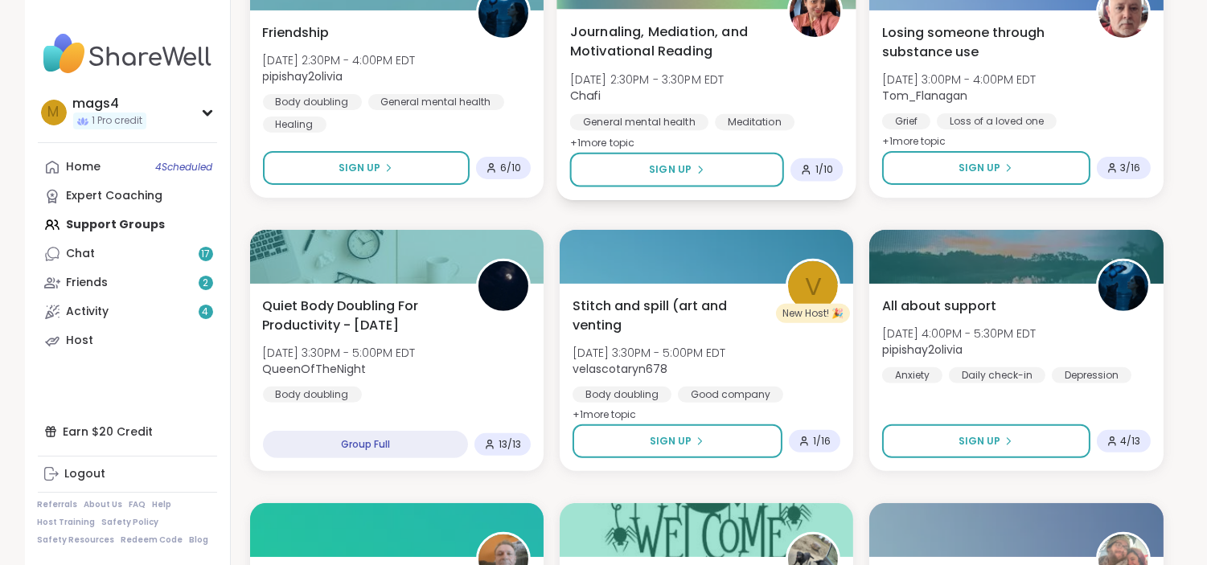
click at [748, 287] on div "Stitch and spill (art and venting [DATE] 3:30PM - 5:00PM EDT velascotaryn678 Bo…" at bounding box center [706, 377] width 293 height 187
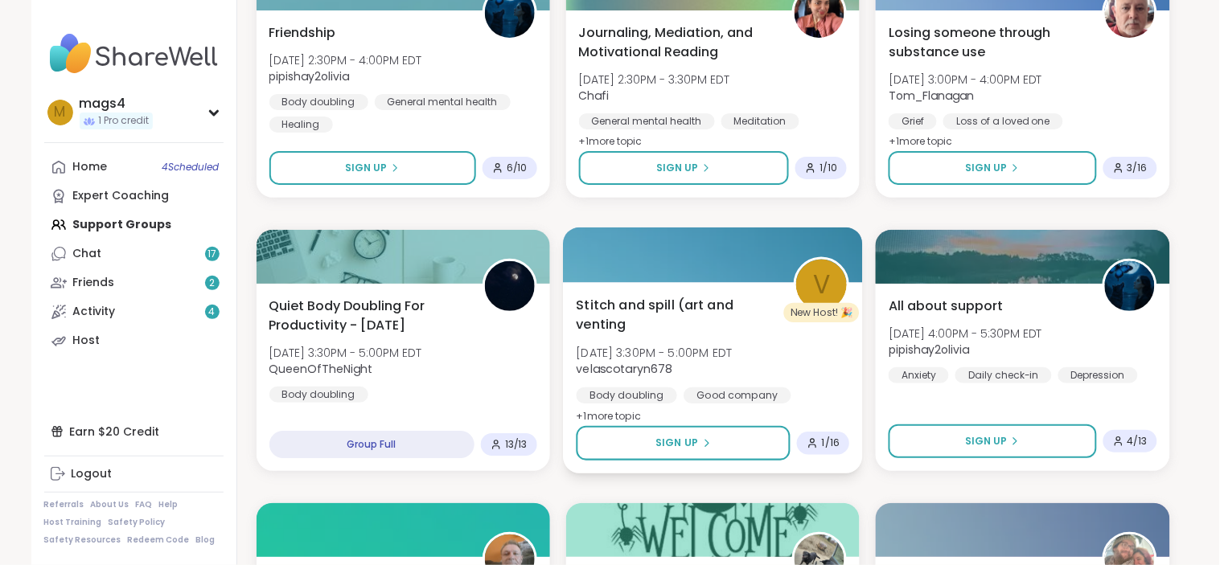
click at [670, 251] on div at bounding box center [713, 255] width 300 height 55
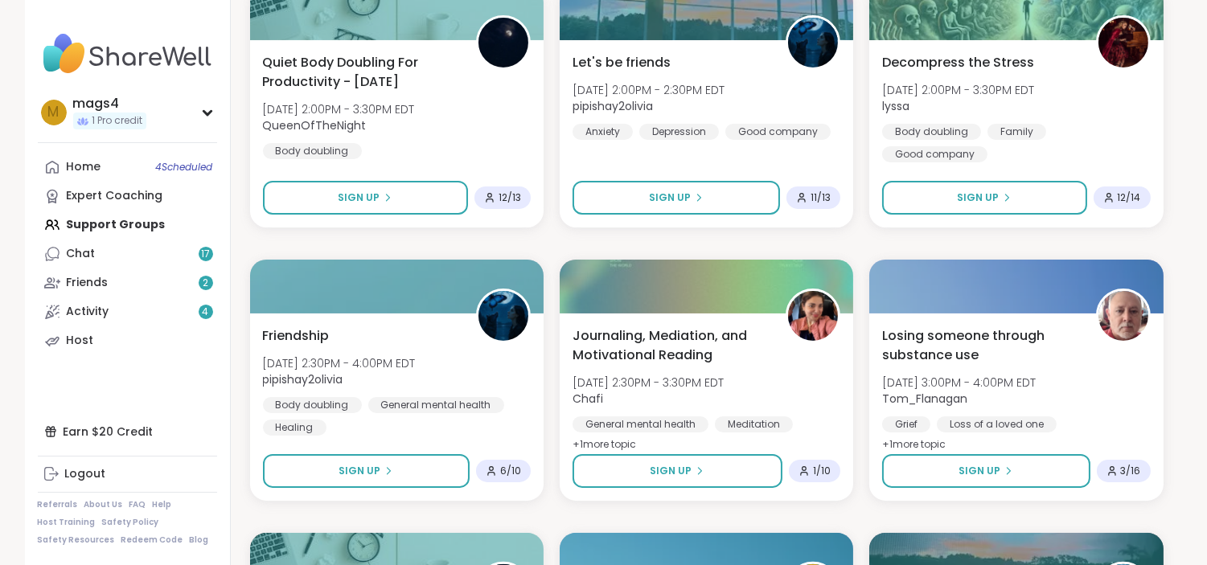
scroll to position [850, 0]
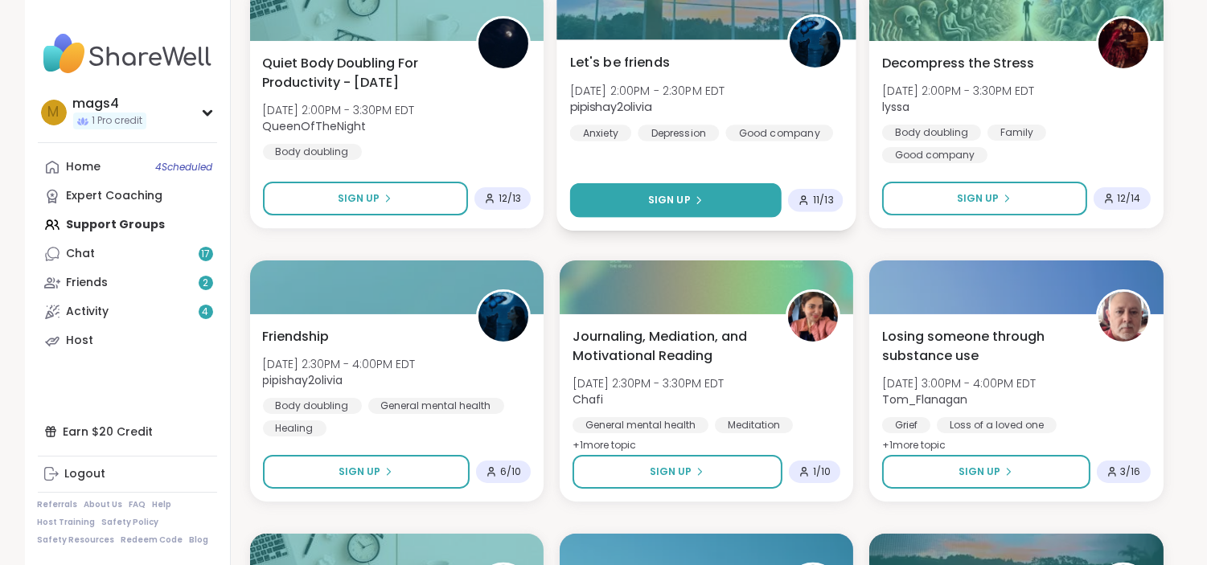
click at [712, 185] on button "Sign Up" at bounding box center [674, 200] width 211 height 35
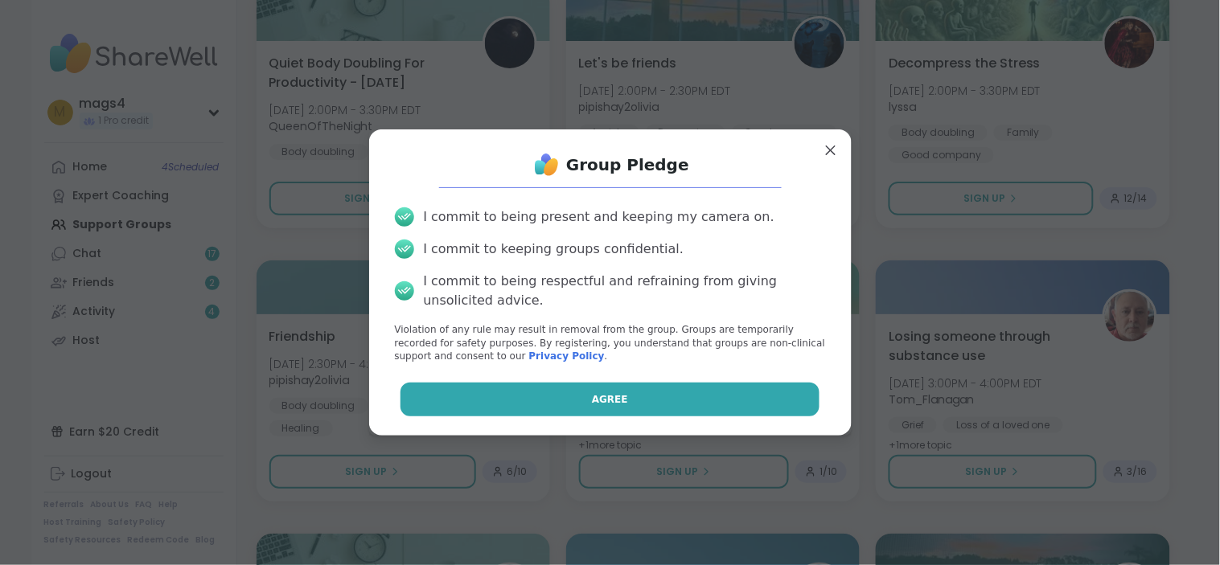
click at [548, 413] on button "Agree" at bounding box center [609, 400] width 419 height 34
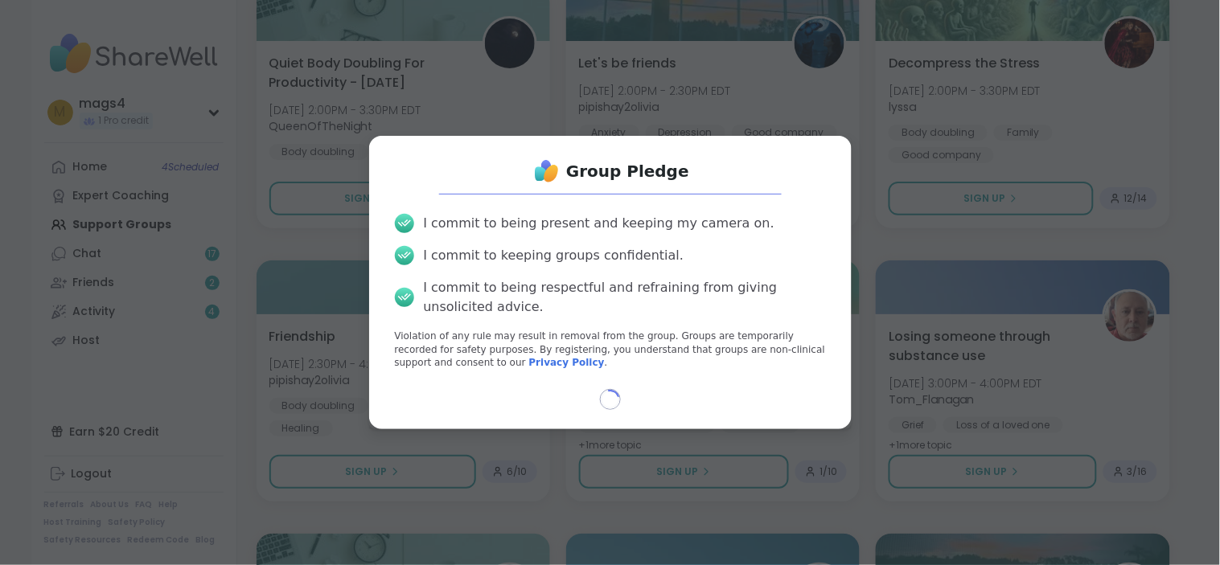
select select "**"
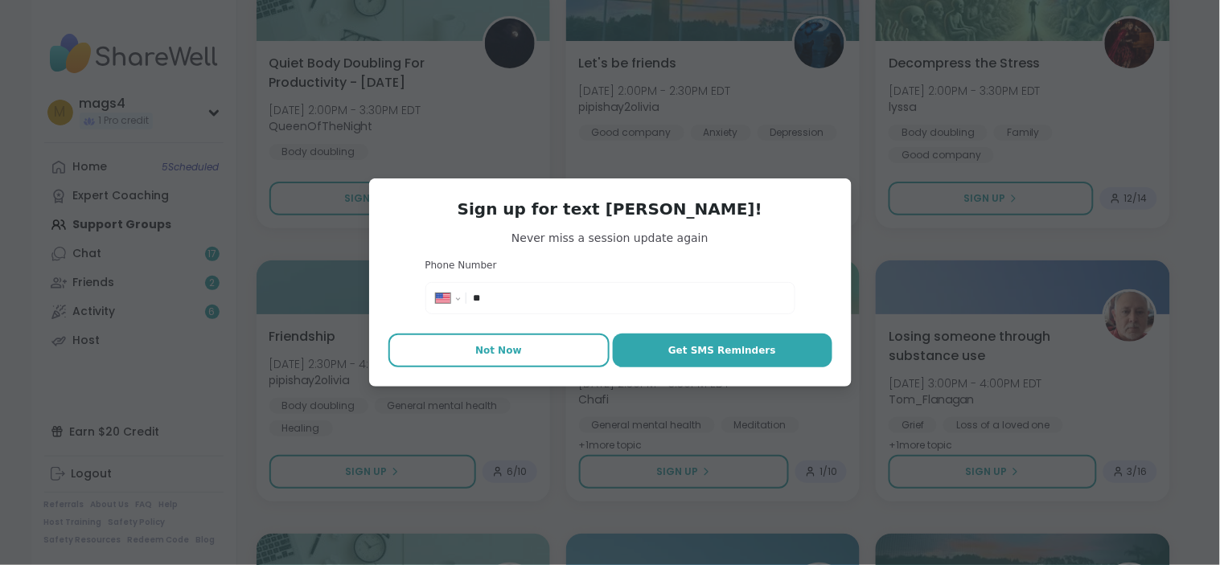
click at [489, 349] on span "Not Now" at bounding box center [498, 350] width 47 height 14
type textarea "*"
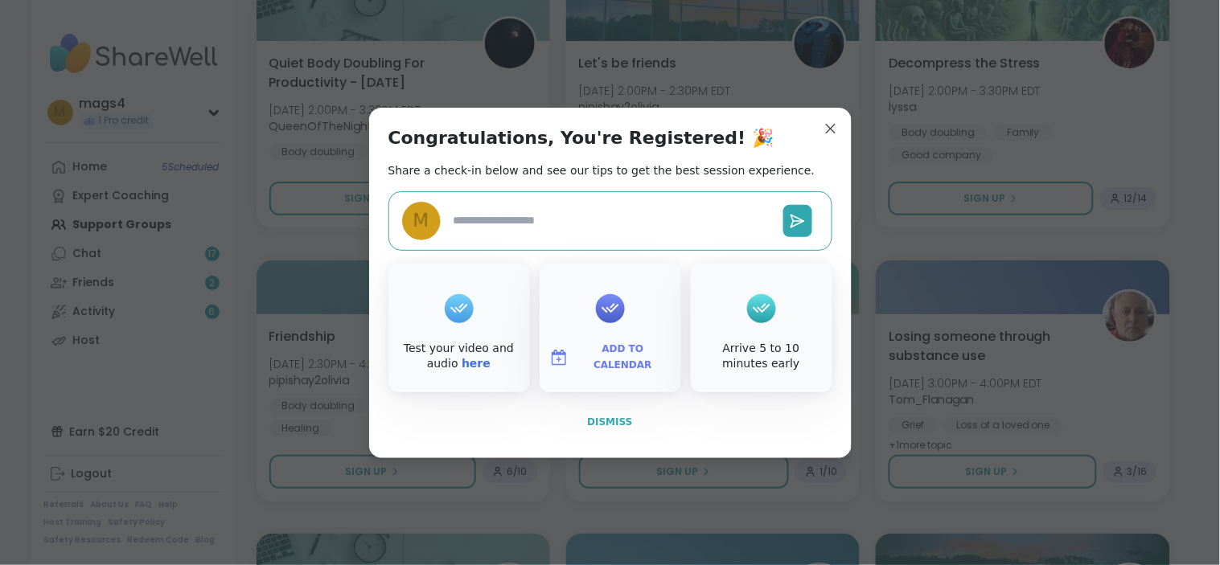
click at [604, 421] on span "Dismiss" at bounding box center [609, 421] width 45 height 11
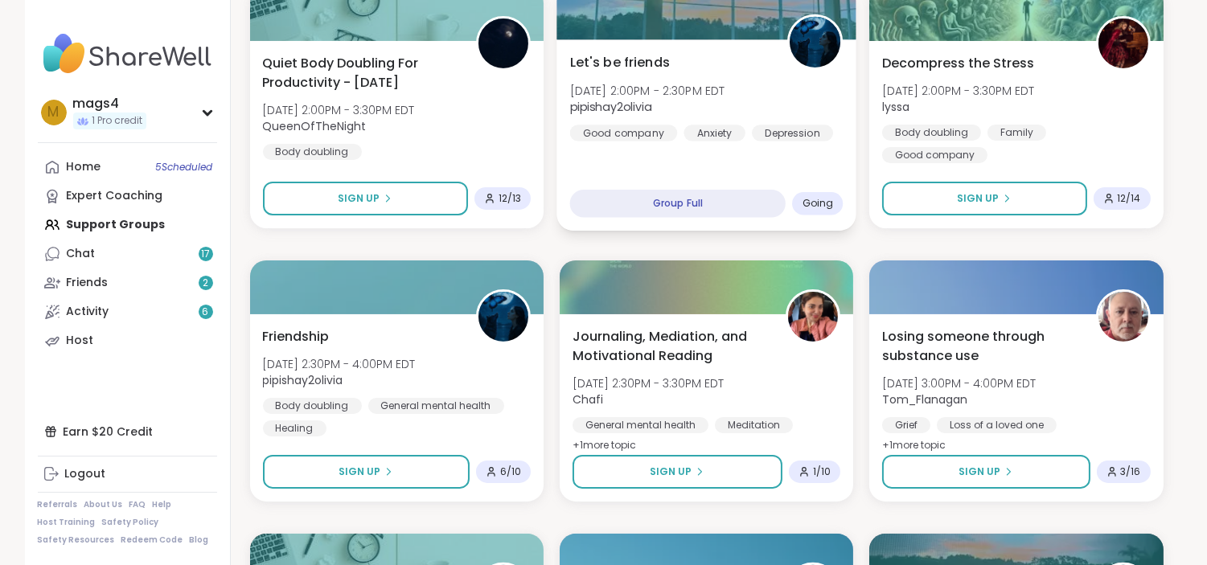
click at [773, 154] on div "Let's be friends [DATE] 2:00PM - 2:30PM EDT pipishay2olivia Good company Anxiet…" at bounding box center [706, 134] width 300 height 191
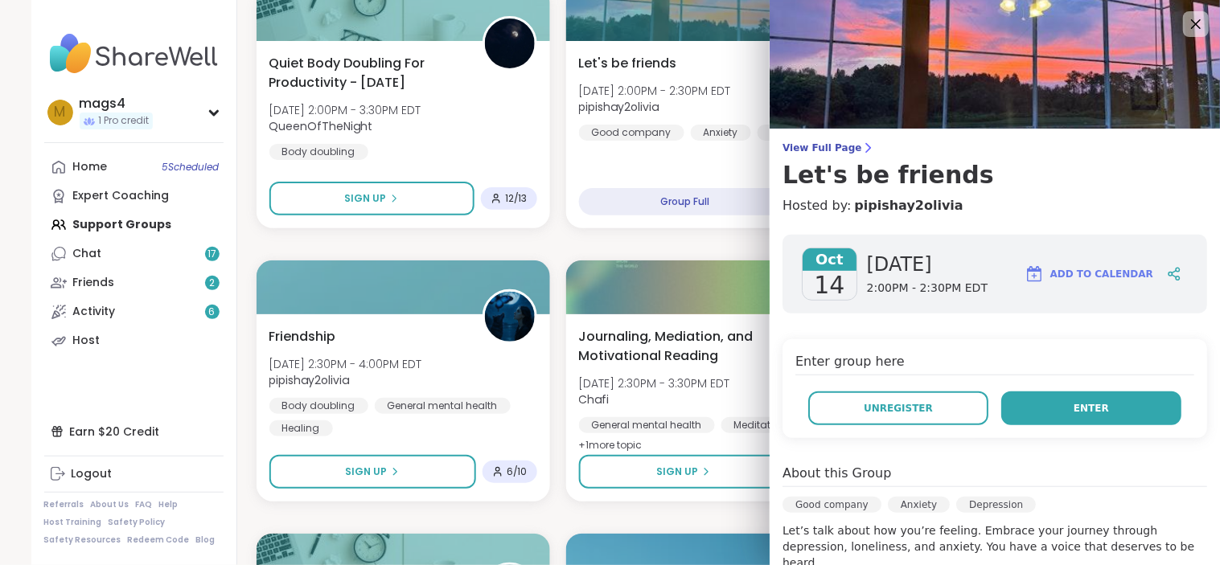
click at [1048, 411] on button "Enter" at bounding box center [1091, 409] width 180 height 34
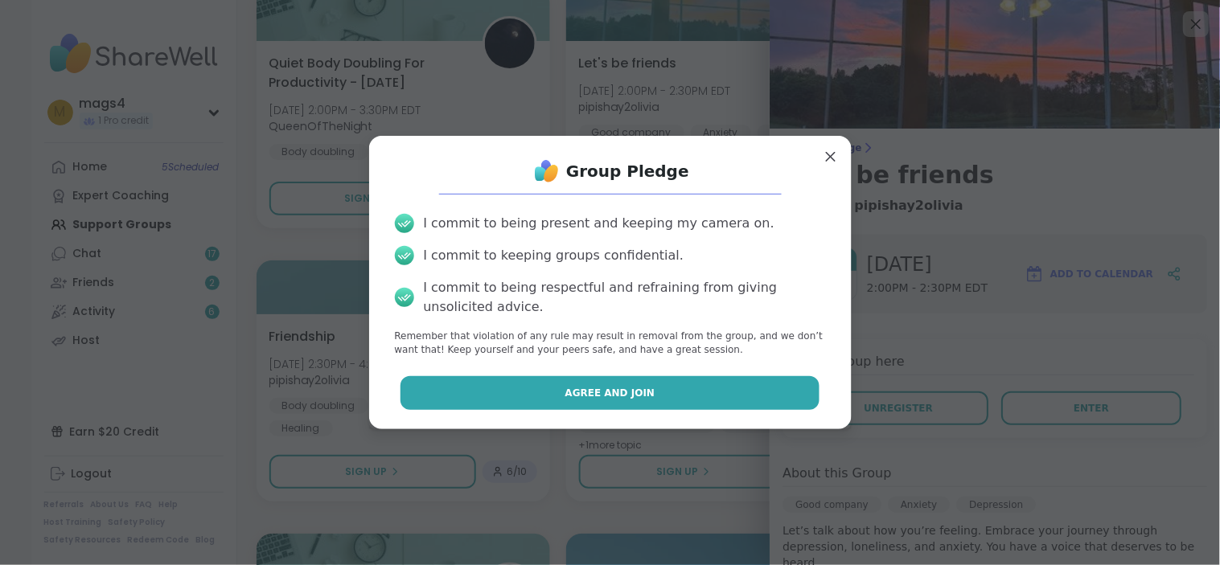
click at [551, 390] on button "Agree and Join" at bounding box center [609, 393] width 419 height 34
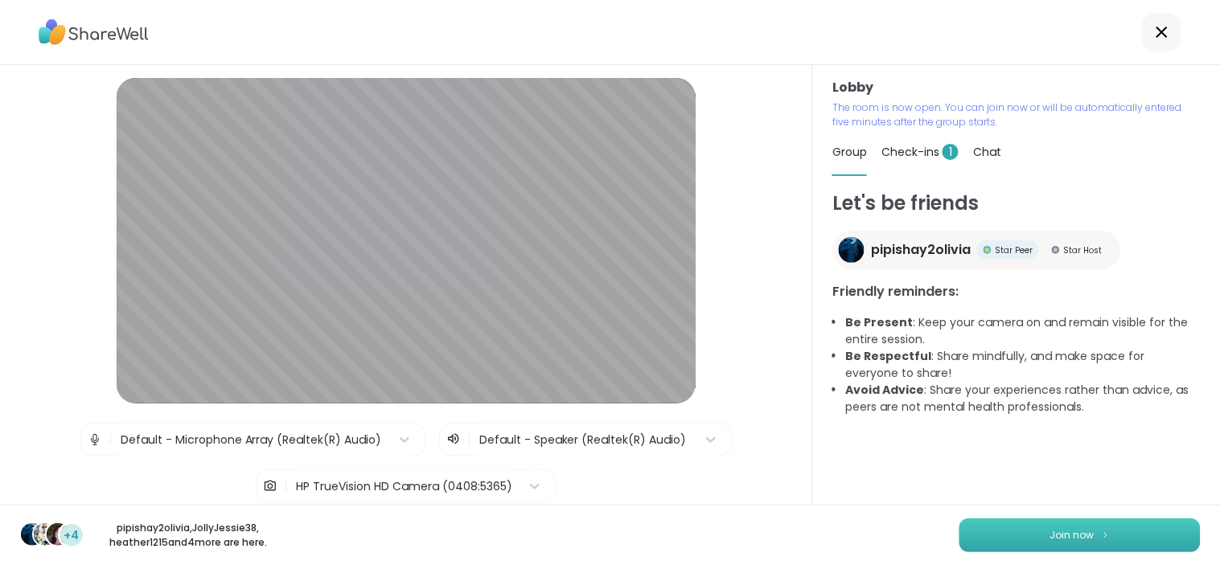
click at [1016, 540] on button "Join now" at bounding box center [1079, 536] width 241 height 34
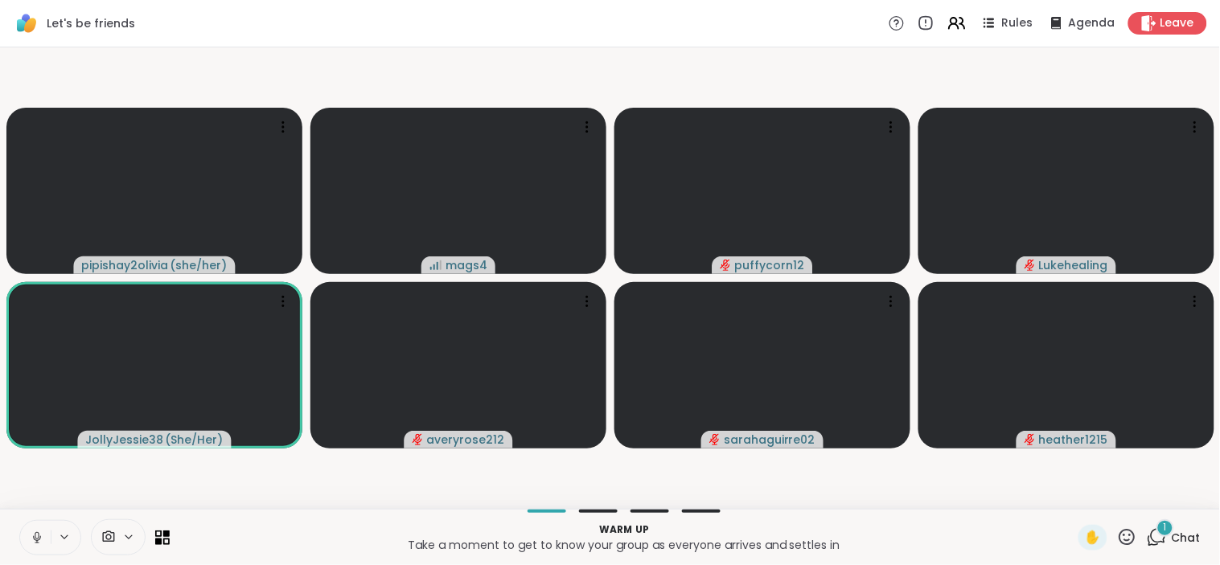
click at [30, 531] on icon at bounding box center [37, 538] width 14 height 14
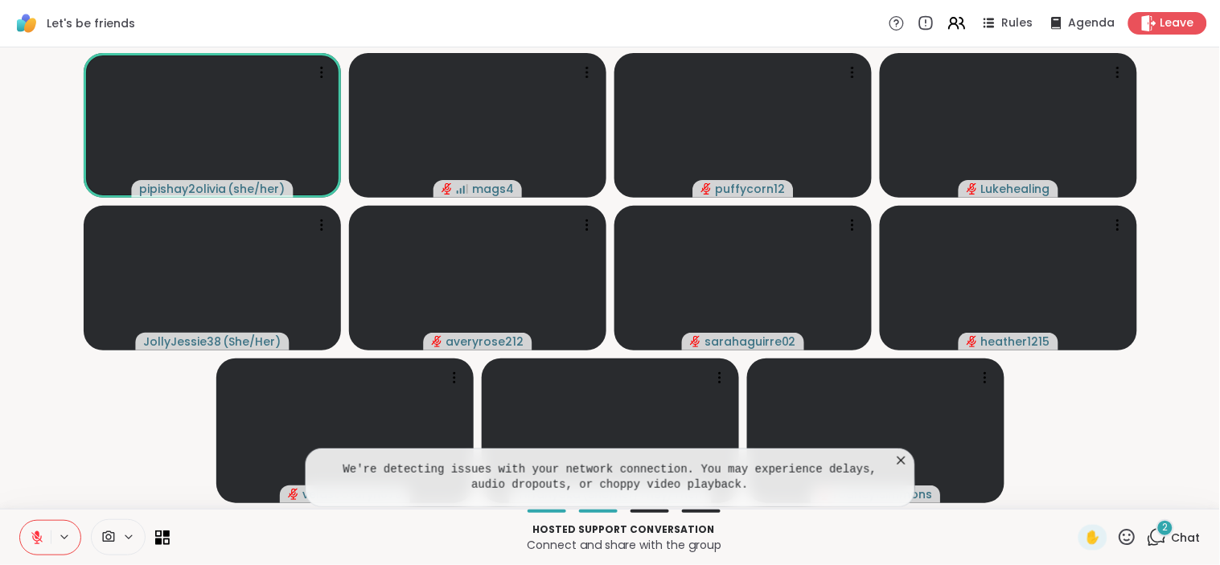
click at [901, 450] on div "We're detecting issues with your network connection. You may experience delays,…" at bounding box center [610, 478] width 610 height 59
click at [899, 457] on icon at bounding box center [901, 461] width 16 height 16
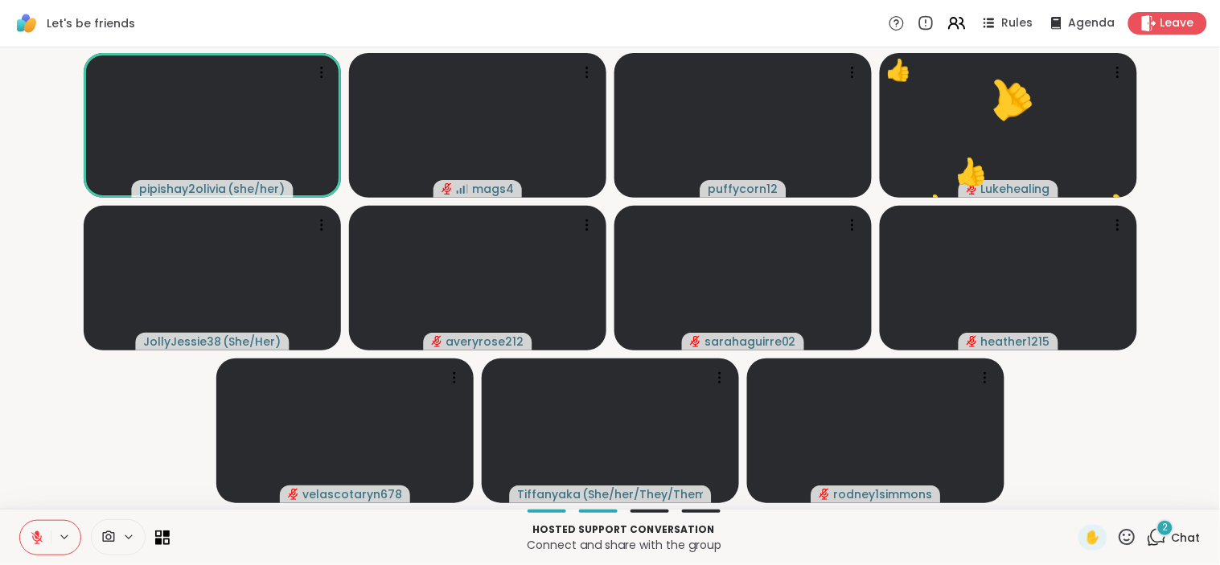
click at [1117, 535] on icon at bounding box center [1127, 537] width 20 height 20
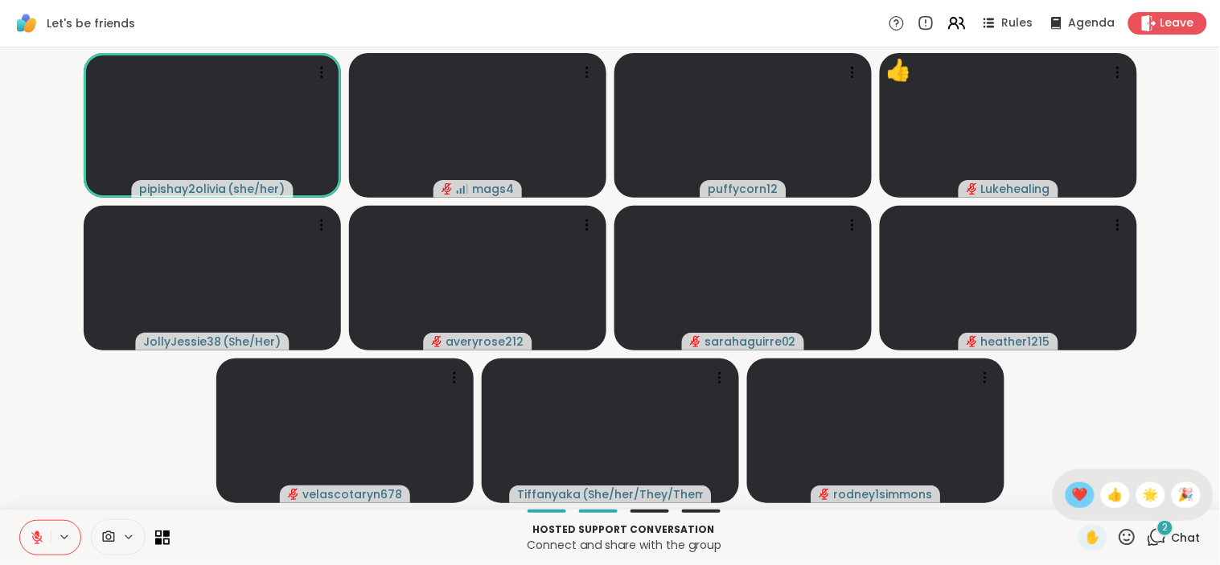
click at [1072, 499] on span "❤️" at bounding box center [1080, 495] width 16 height 19
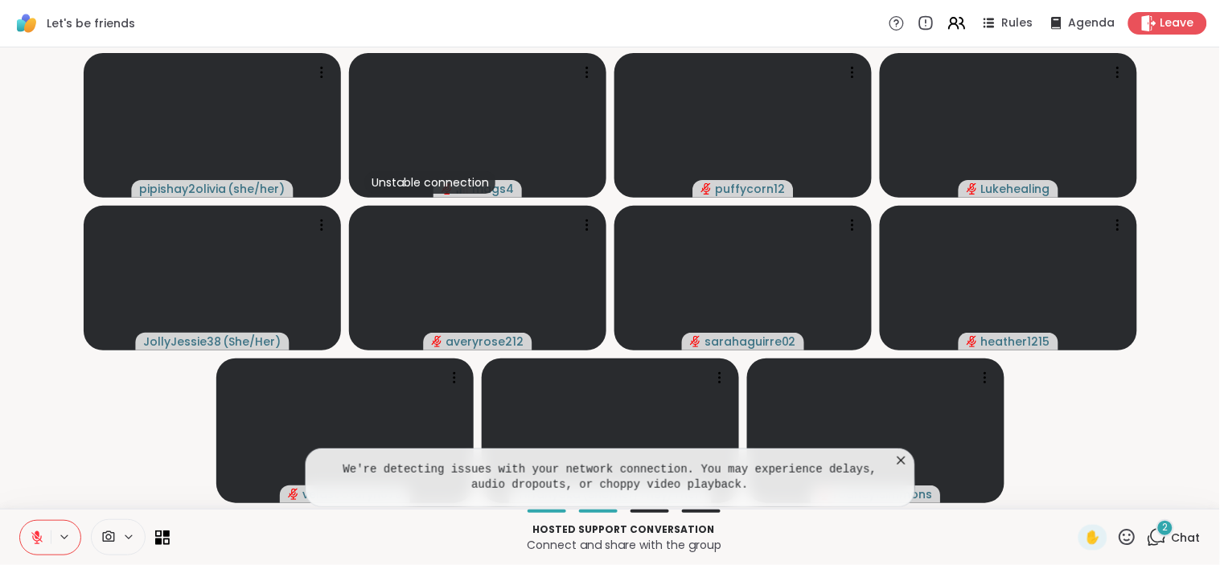
click at [1118, 527] on icon at bounding box center [1127, 537] width 20 height 20
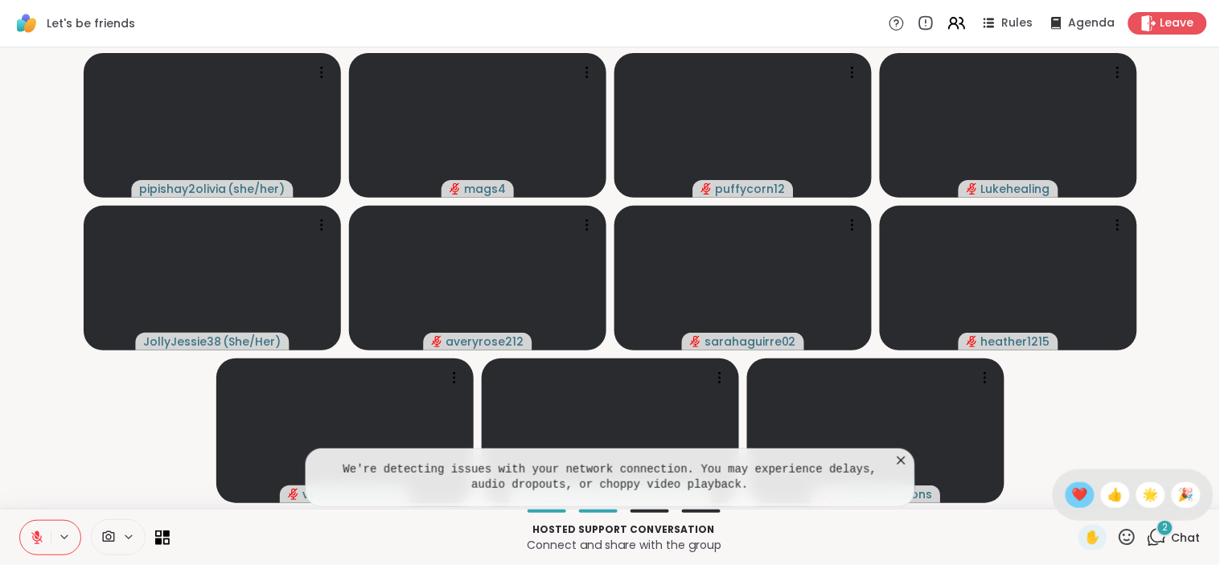
click at [1072, 495] on span "❤️" at bounding box center [1080, 495] width 16 height 19
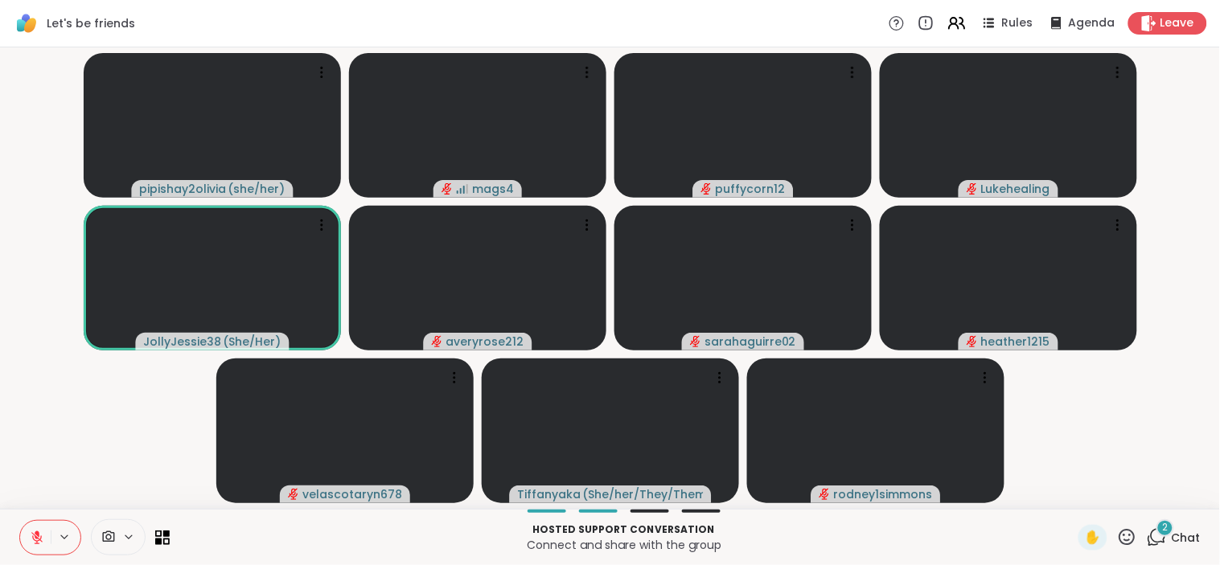
click at [1117, 540] on icon at bounding box center [1127, 537] width 20 height 20
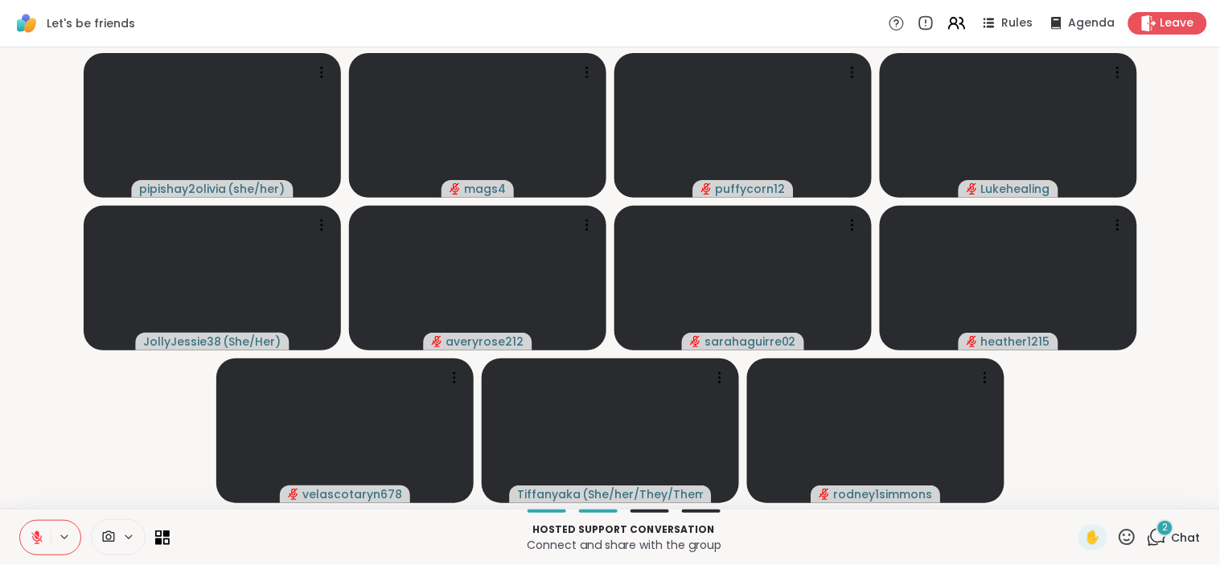
click at [40, 532] on icon at bounding box center [37, 538] width 14 height 14
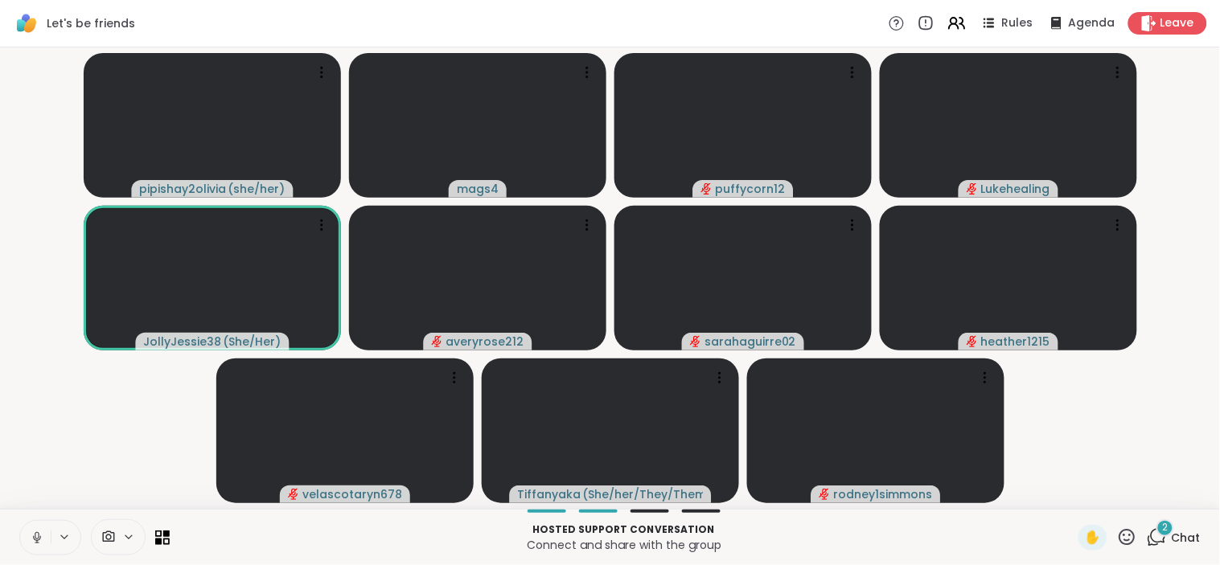
click at [33, 539] on icon at bounding box center [37, 538] width 14 height 14
click at [27, 540] on button at bounding box center [35, 538] width 31 height 34
click at [28, 544] on button at bounding box center [35, 538] width 31 height 34
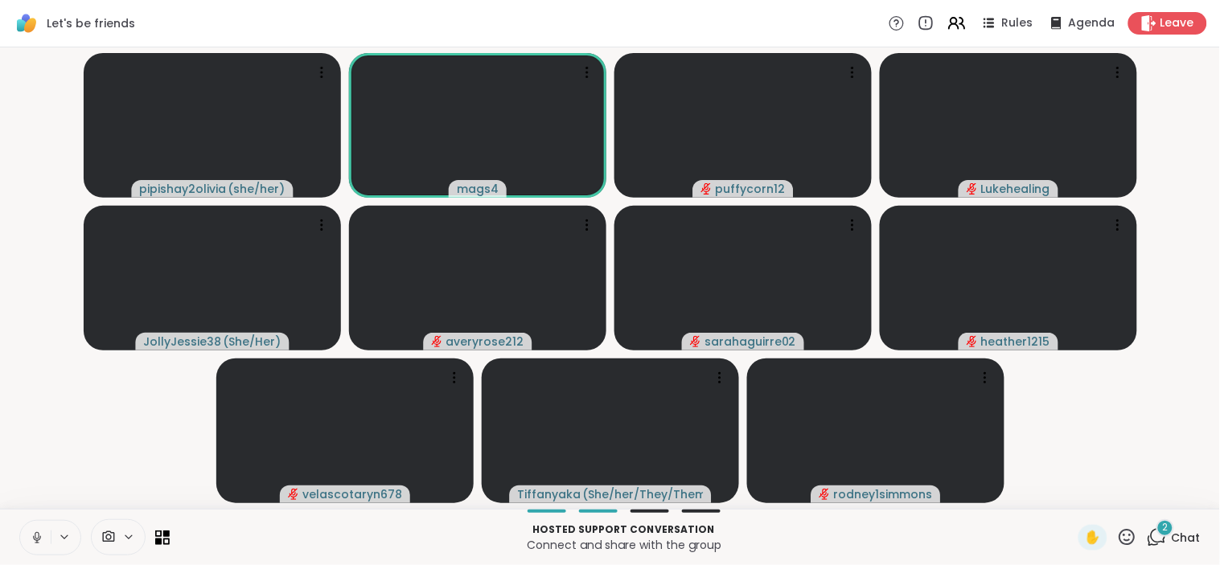
click at [37, 535] on icon at bounding box center [37, 538] width 14 height 14
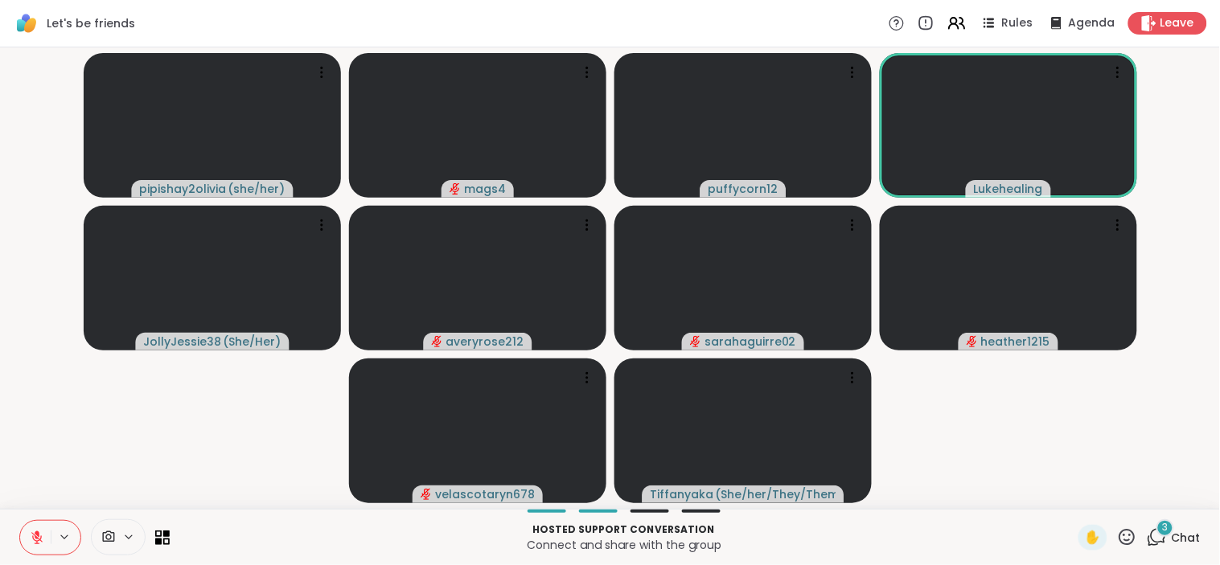
click at [1118, 541] on icon at bounding box center [1127, 537] width 20 height 20
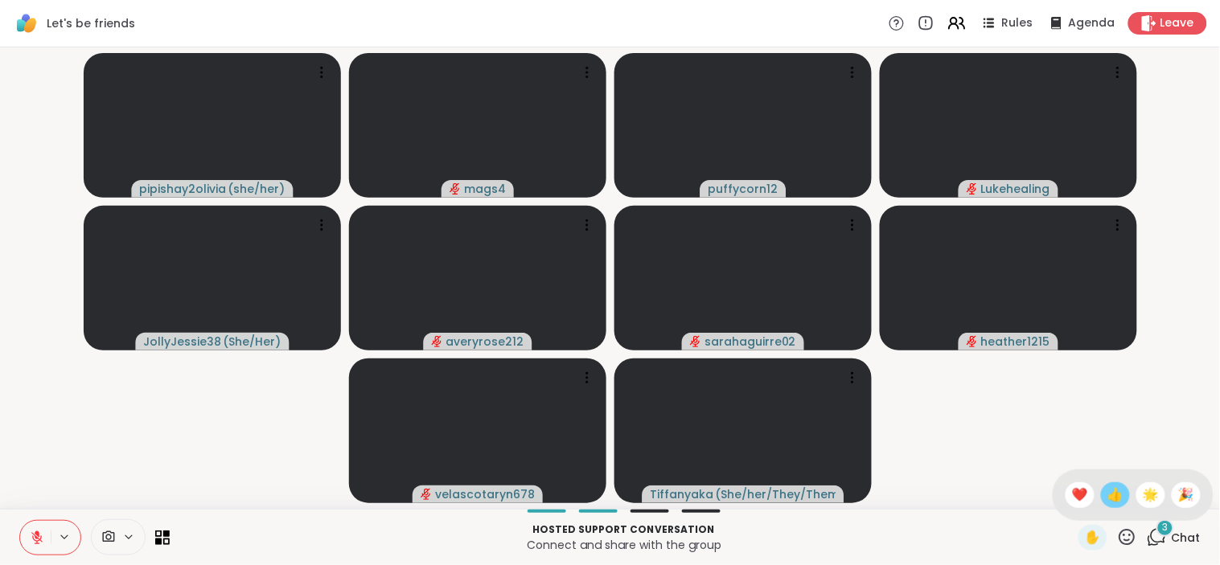
click at [1107, 490] on span "👍" at bounding box center [1115, 495] width 16 height 19
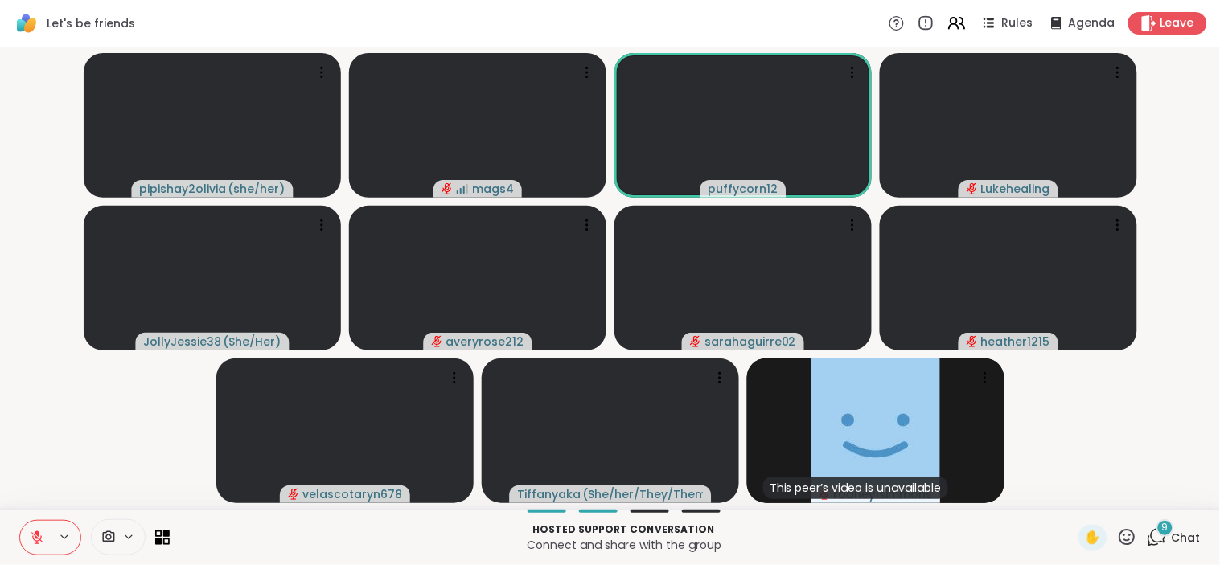
click at [1160, 527] on div "9" at bounding box center [1165, 528] width 18 height 18
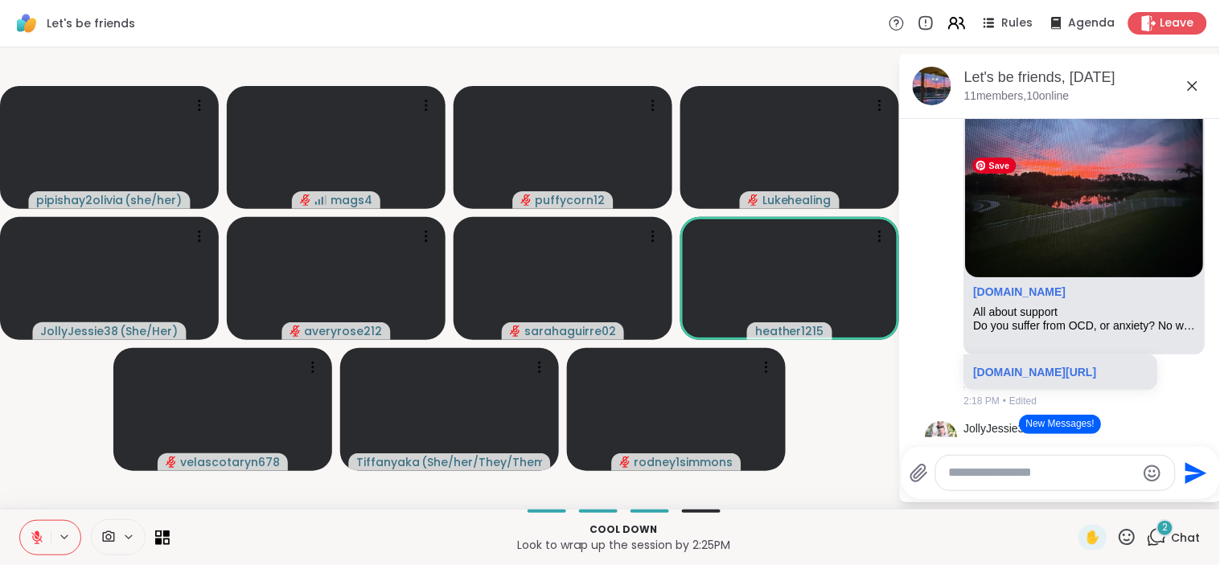
scroll to position [5752, 0]
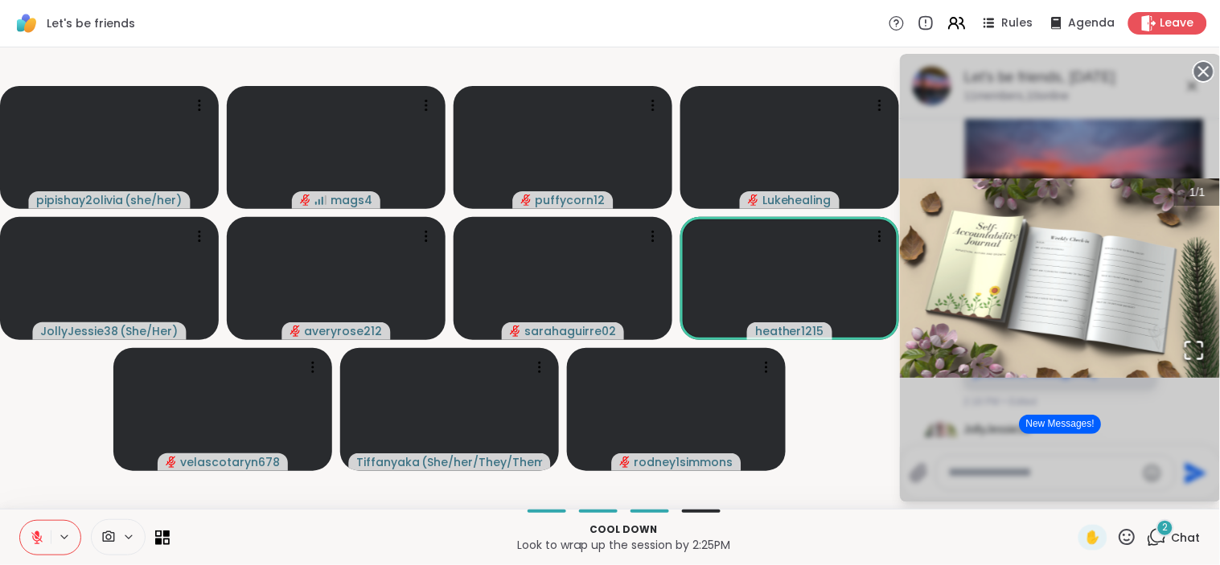
click at [830, 433] on video-player-container "pipishay2olivia ( she/her ) mags4 puffycorn12 Lukehealing JollyJessie38 ( She/H…" at bounding box center [449, 278] width 879 height 449
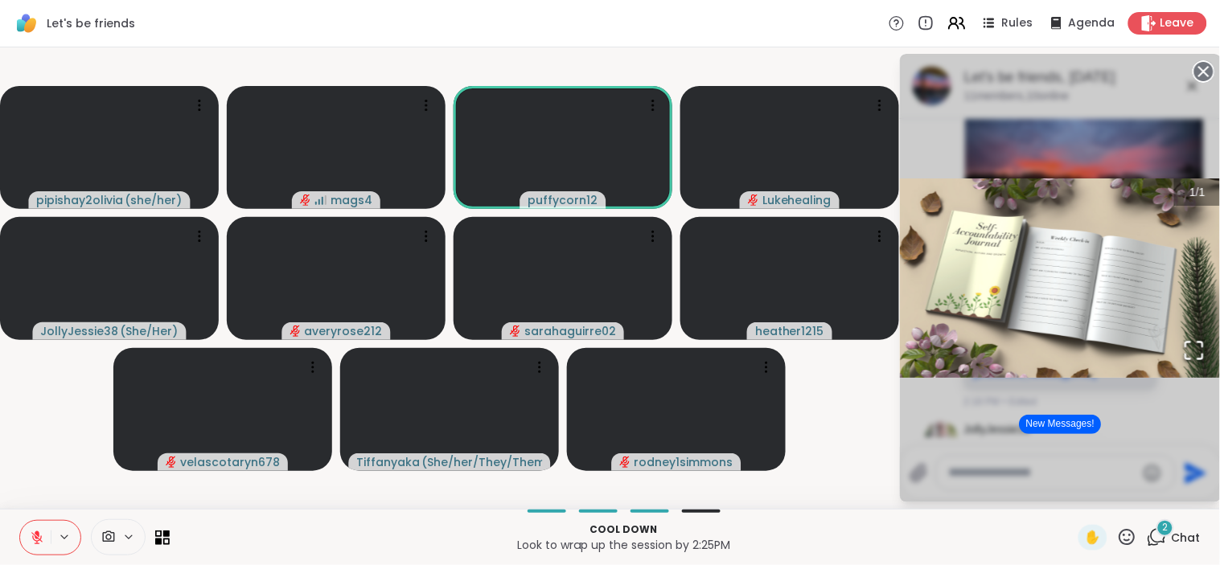
click at [847, 419] on video-player-container "pipishay2olivia ( she/her ) mags4 puffycorn12 Lukehealing JollyJessie38 ( She/H…" at bounding box center [449, 278] width 879 height 449
click at [1204, 72] on icon at bounding box center [1203, 71] width 23 height 23
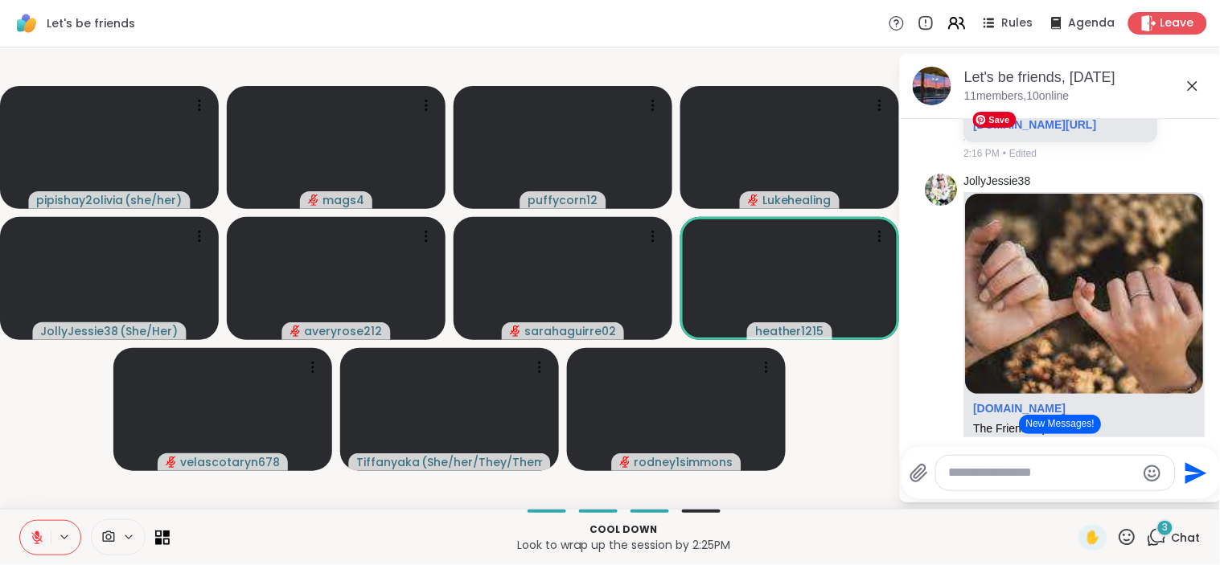
scroll to position [3813, 0]
click at [1051, 422] on button "New Messages!" at bounding box center [1060, 424] width 81 height 19
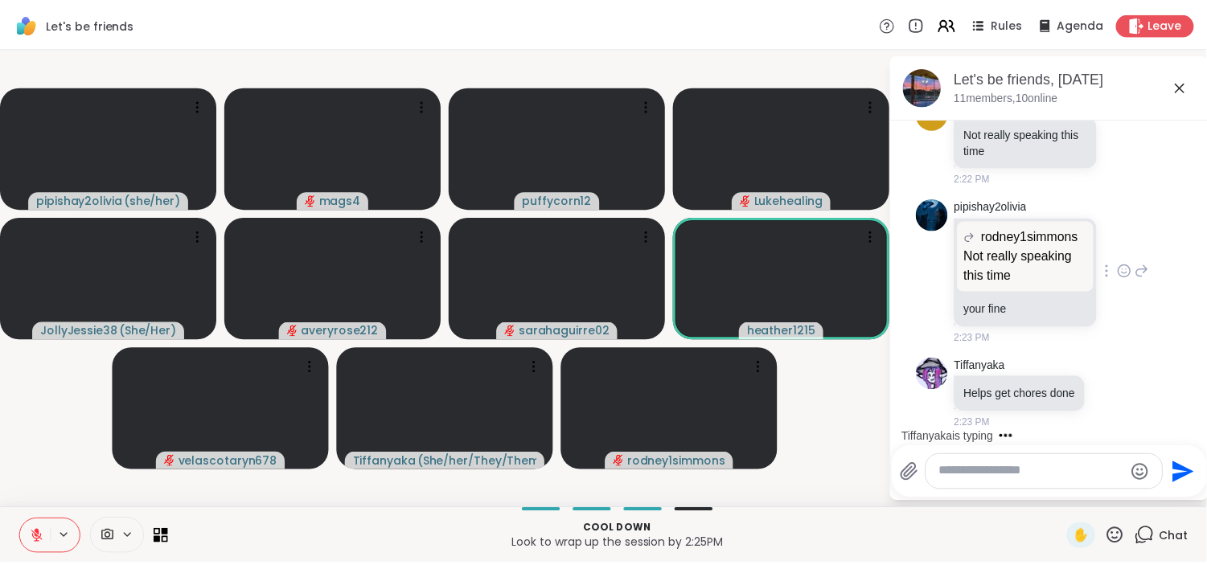
scroll to position [10239, 0]
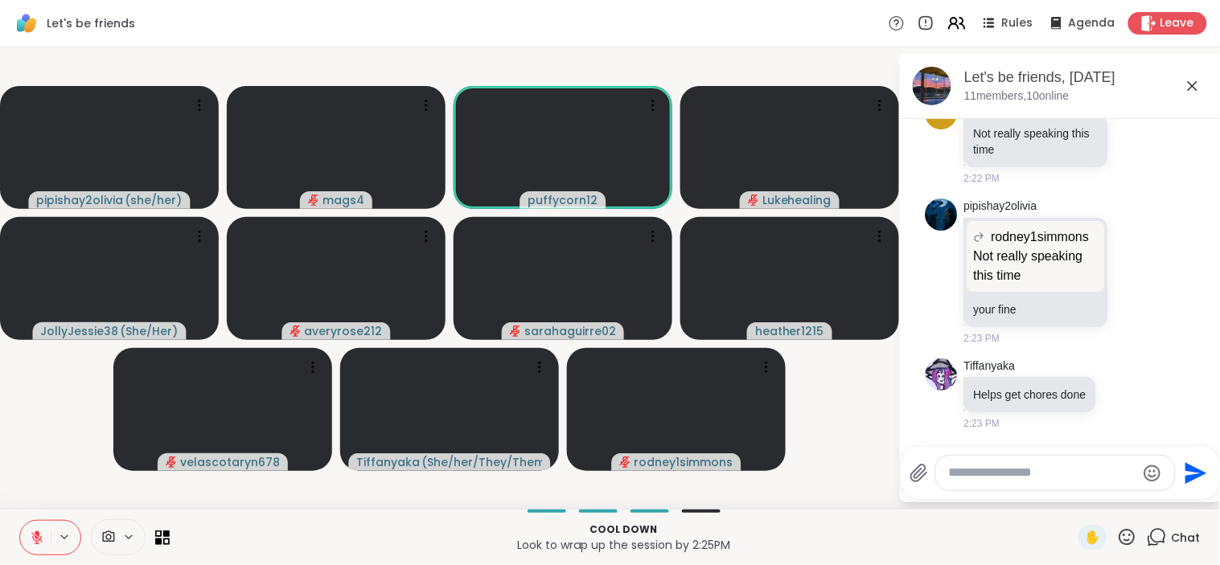
click at [1117, 537] on icon at bounding box center [1127, 537] width 20 height 20
click at [1072, 494] on span "❤️" at bounding box center [1080, 495] width 16 height 19
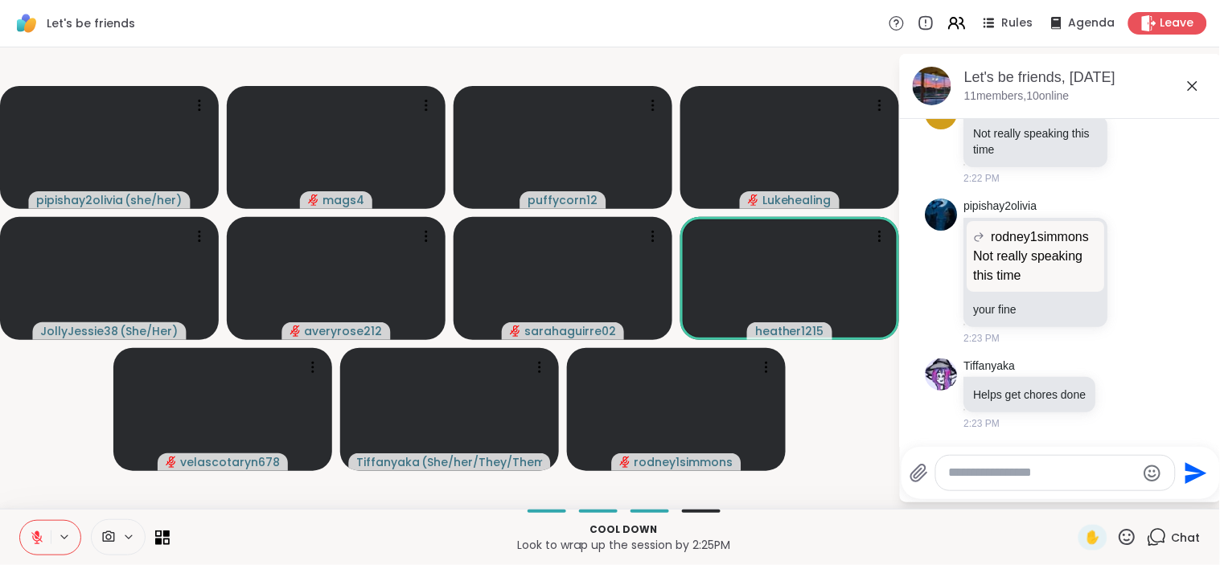
click at [853, 470] on video-player-container "pipishay2olivia ( she/her ) mags4 ❤️ ❤️ ❤️ ❤️ ❤️ ❤️ puffycorn12 Lukehealing Jol…" at bounding box center [449, 278] width 879 height 449
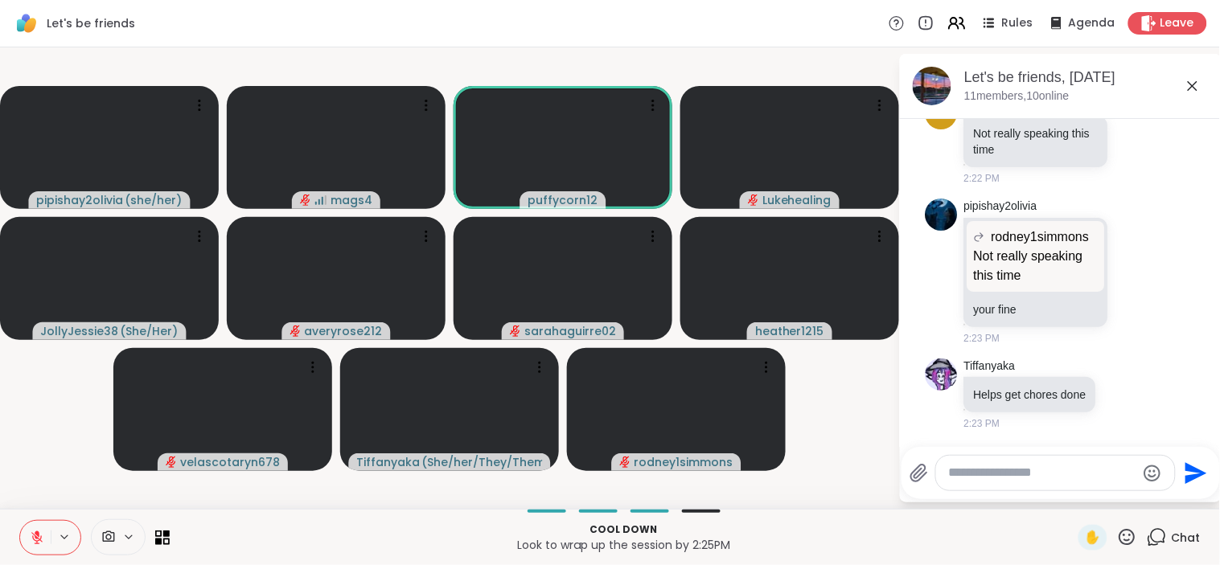
click at [1117, 541] on icon at bounding box center [1127, 537] width 20 height 20
click at [1072, 496] on span "❤️" at bounding box center [1080, 495] width 16 height 19
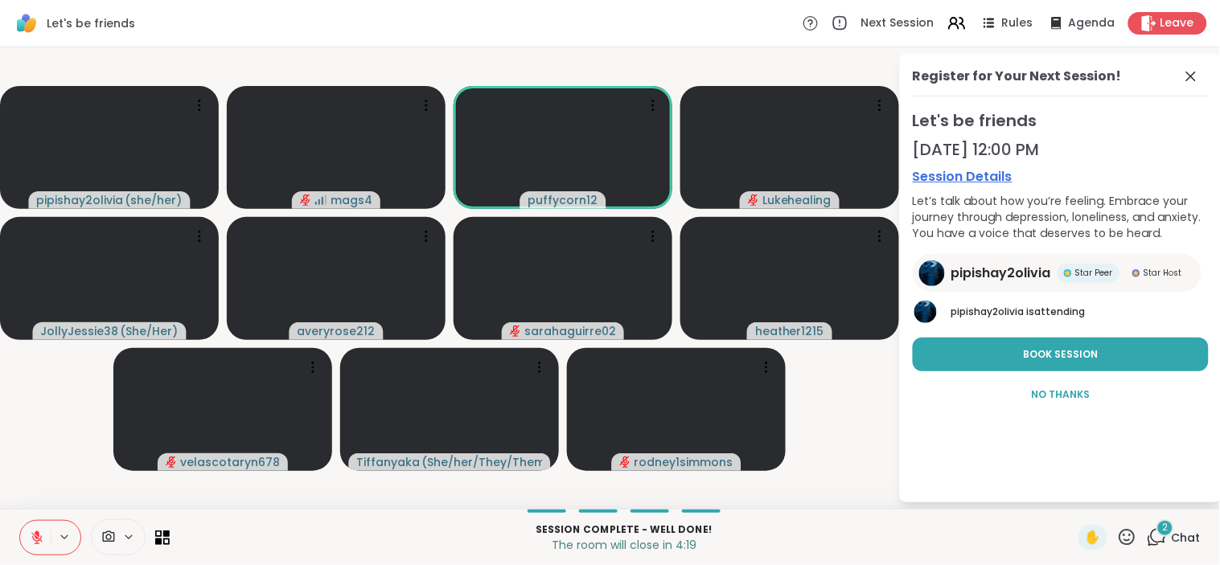
click at [1119, 535] on icon at bounding box center [1127, 537] width 16 height 16
click at [1178, 489] on span "🎉" at bounding box center [1186, 495] width 16 height 19
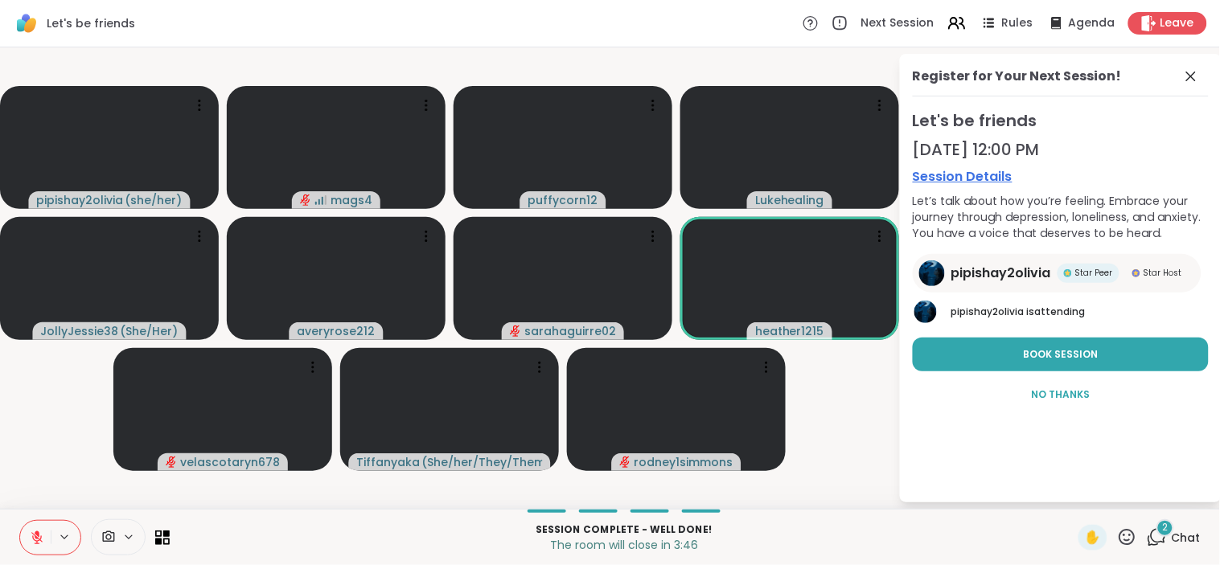
click at [1117, 539] on icon at bounding box center [1127, 537] width 20 height 20
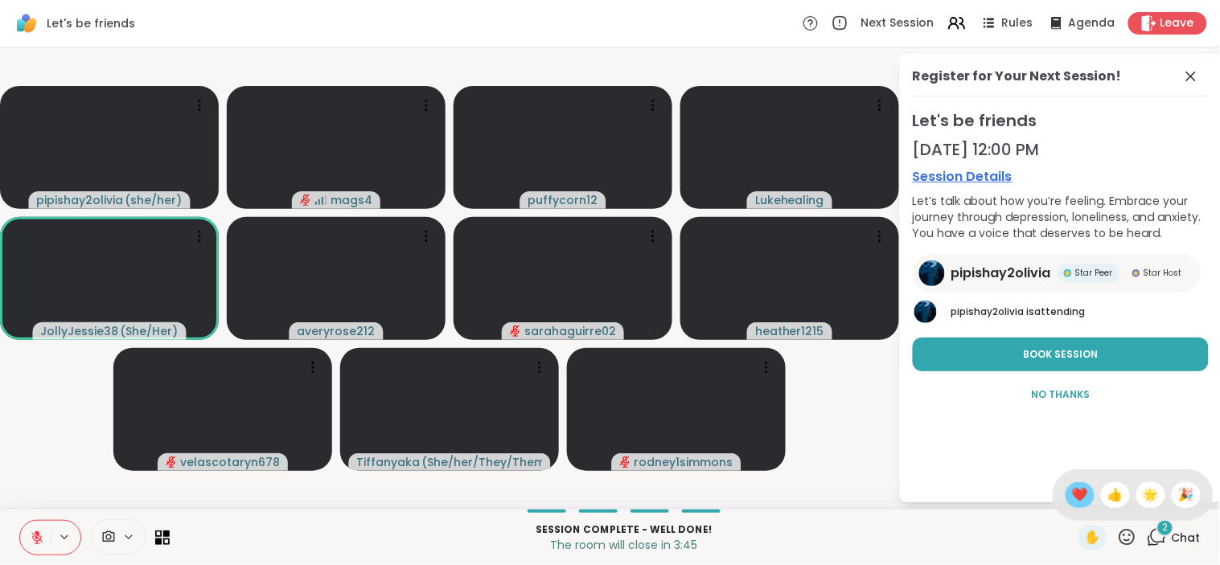
click at [1072, 494] on span "❤️" at bounding box center [1080, 495] width 16 height 19
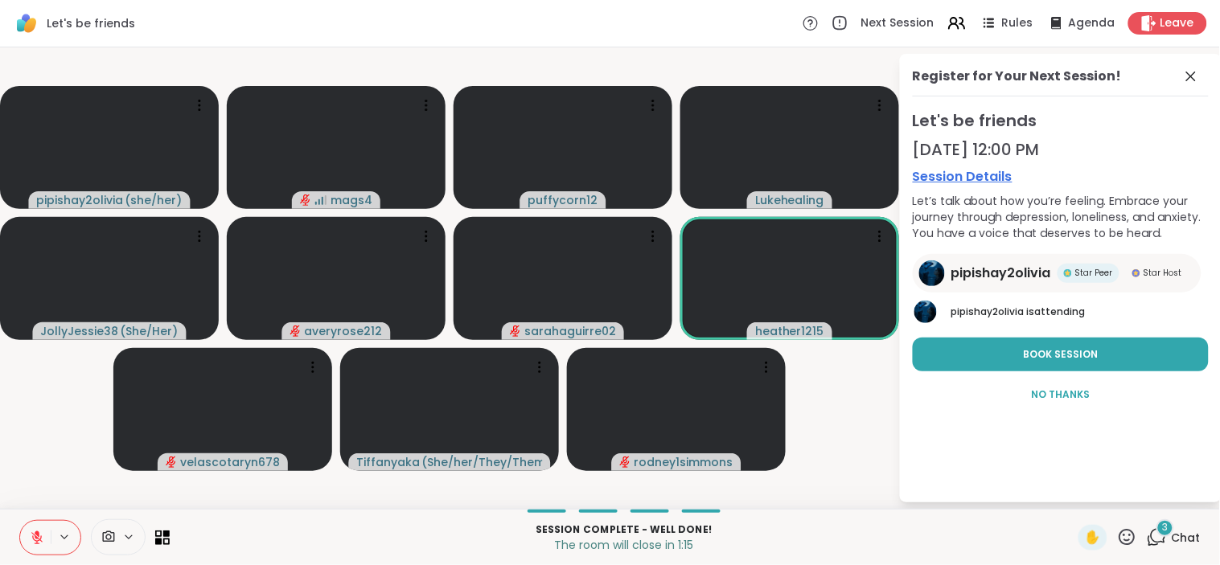
click at [1124, 142] on div "[DATE] 12:00 PM" at bounding box center [1061, 149] width 296 height 23
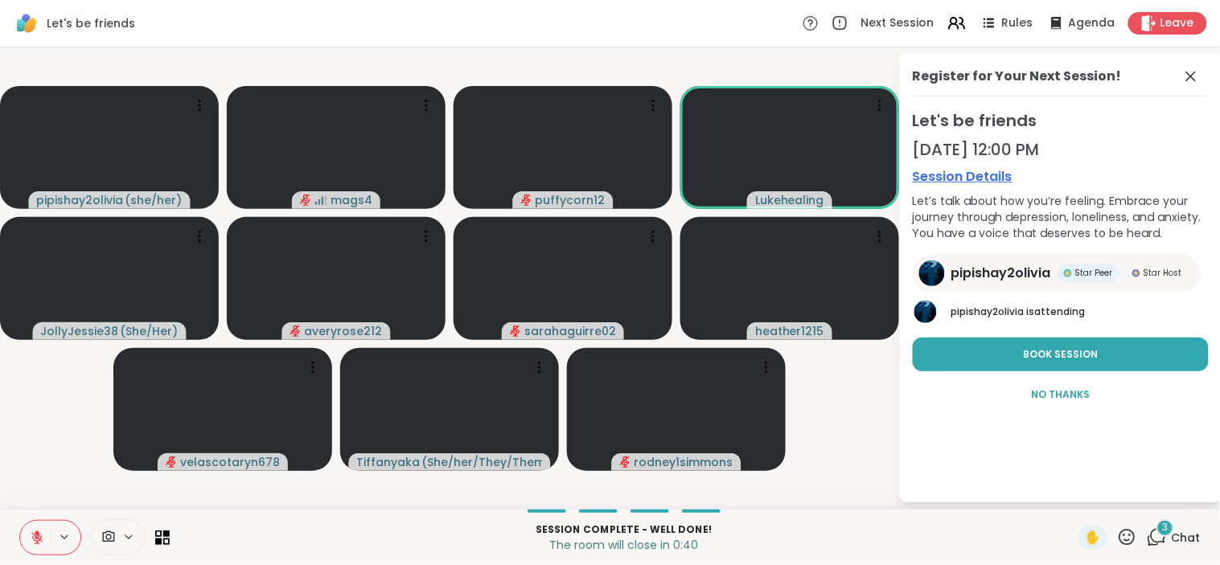
click at [1119, 536] on icon at bounding box center [1127, 537] width 20 height 20
click at [1072, 491] on span "❤️" at bounding box center [1080, 495] width 16 height 19
click at [1117, 535] on icon at bounding box center [1127, 537] width 20 height 20
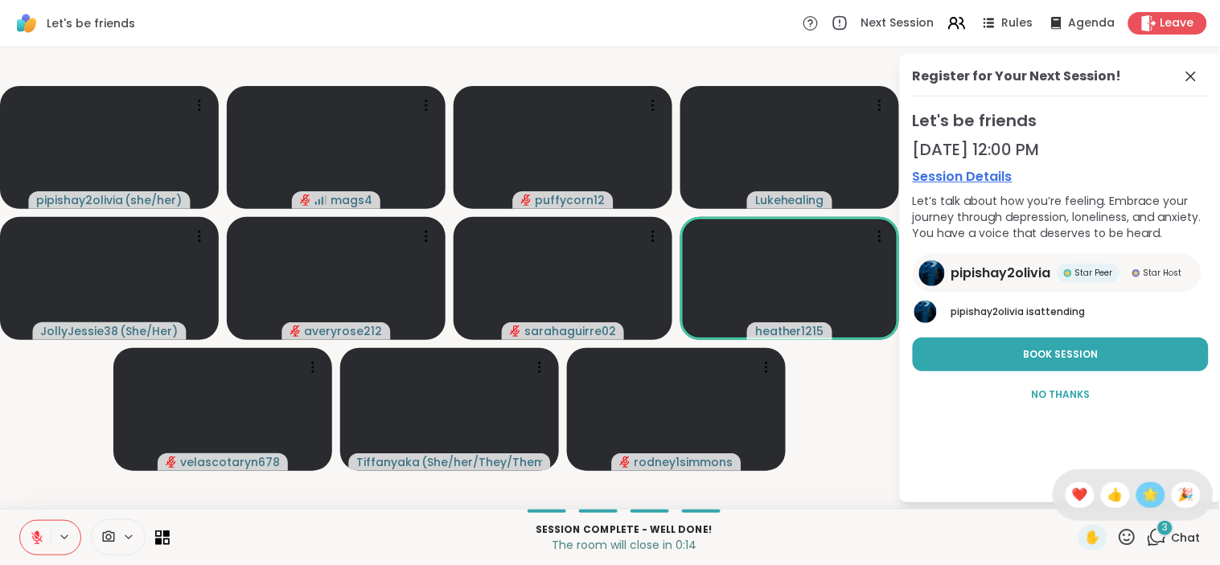
click at [1143, 504] on span "🌟" at bounding box center [1151, 495] width 16 height 19
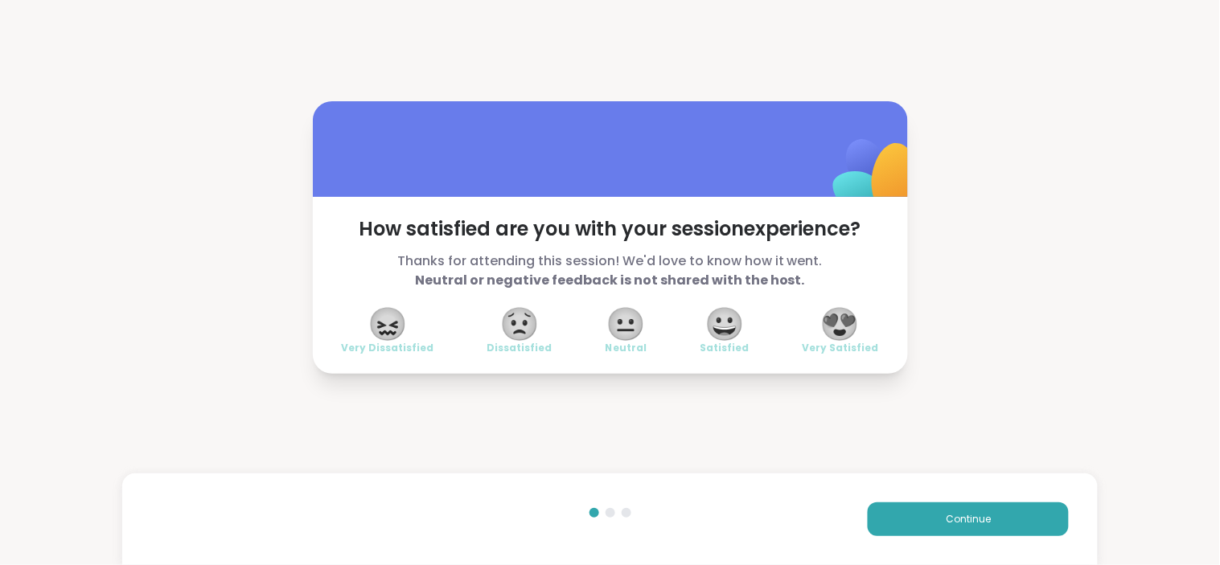
click at [724, 318] on span "😀" at bounding box center [724, 324] width 40 height 29
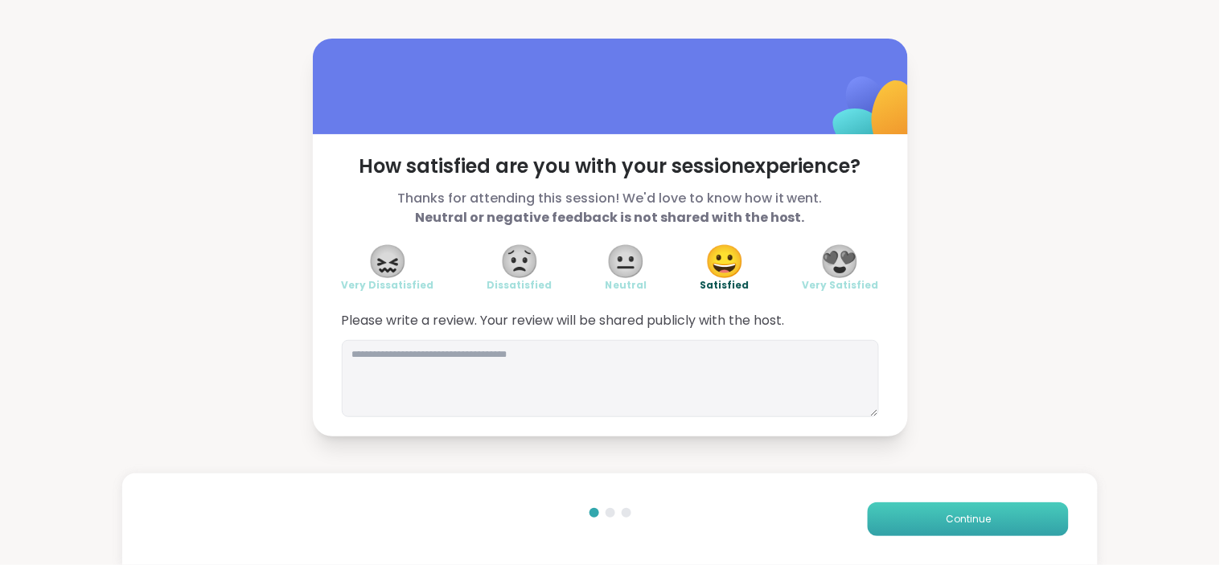
click at [921, 519] on button "Continue" at bounding box center [968, 520] width 201 height 34
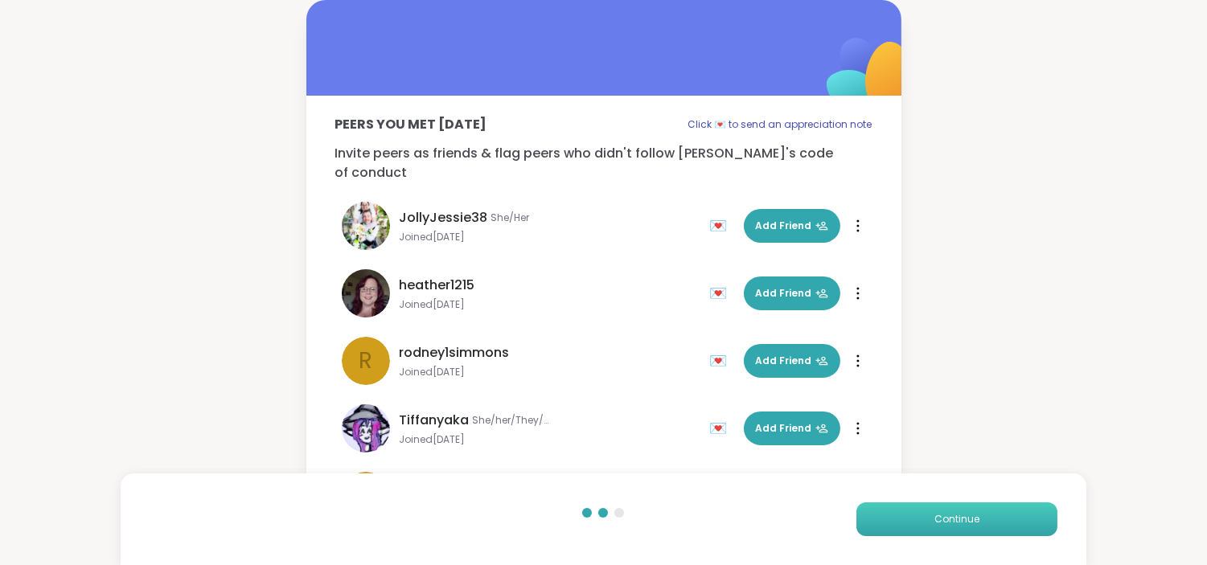
click at [936, 519] on span "Continue" at bounding box center [956, 519] width 45 height 14
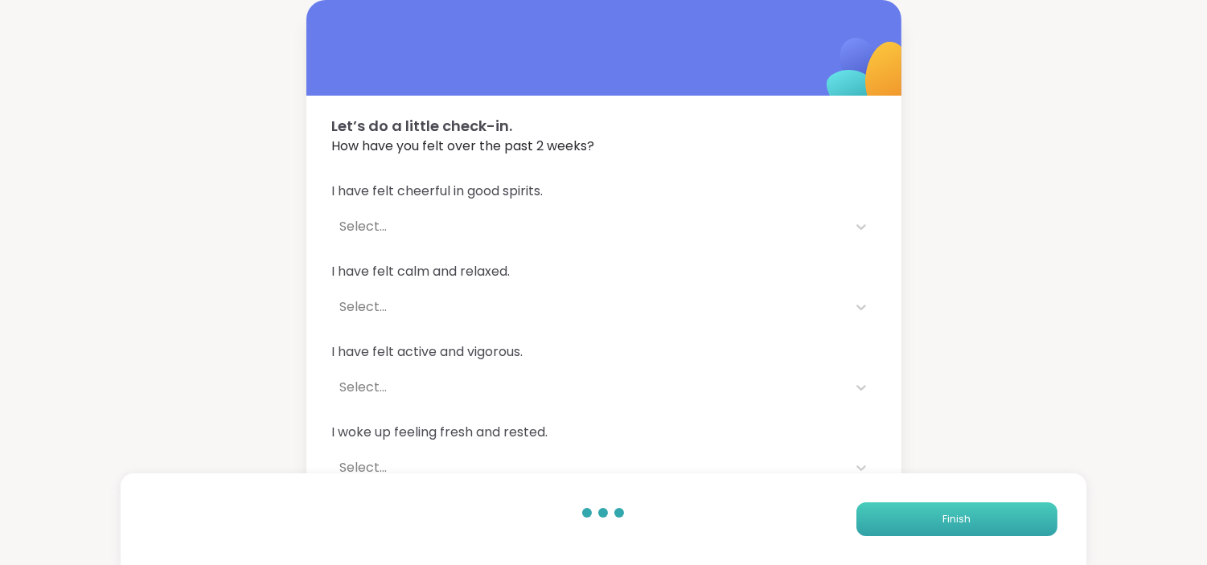
click at [936, 519] on button "Finish" at bounding box center [956, 520] width 201 height 34
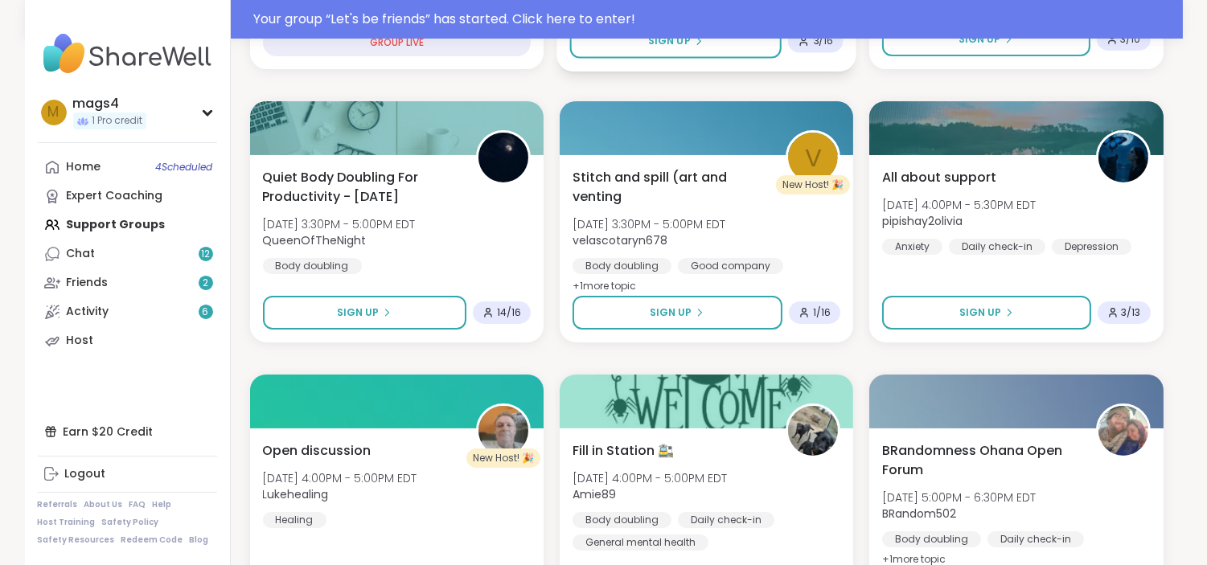
scroll to position [777, 0]
